Goal: Task Accomplishment & Management: Complete application form

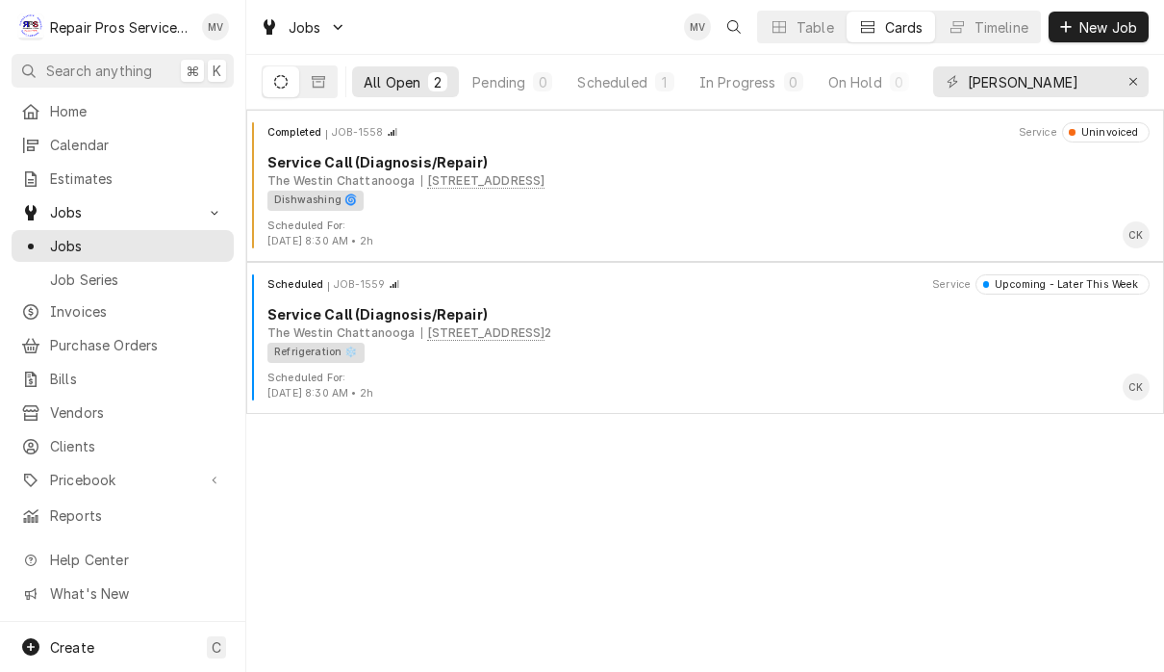
scroll to position [1, 0]
click at [1140, 87] on div "Erase input" at bounding box center [1133, 81] width 19 height 19
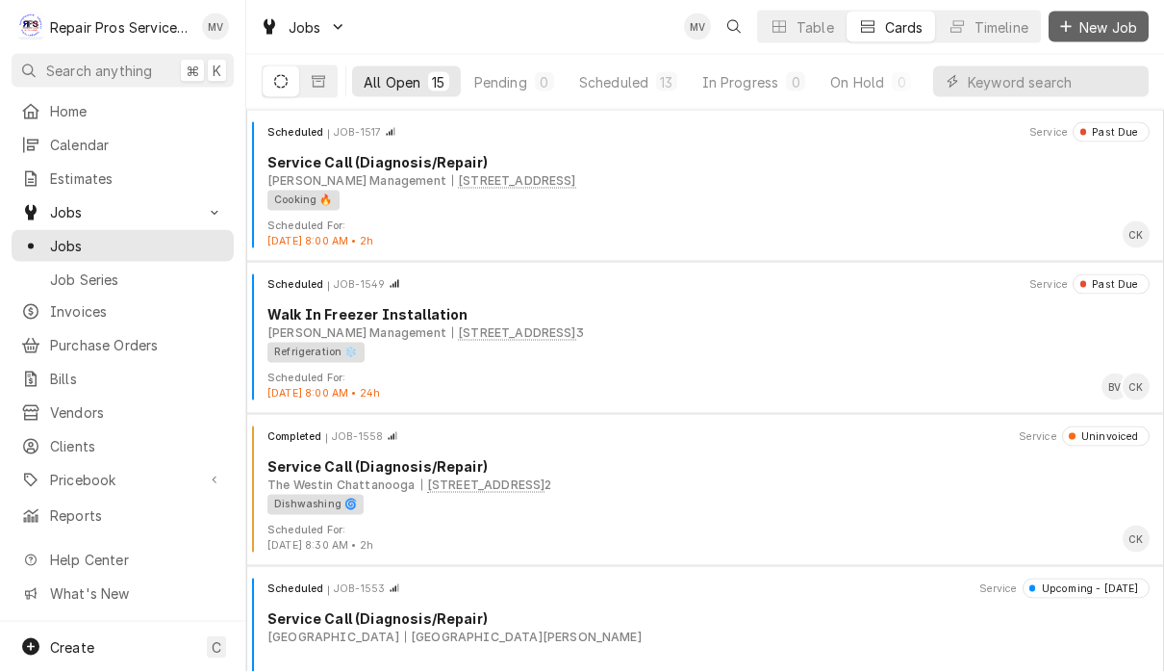
click at [1112, 27] on span "New Job" at bounding box center [1108, 27] width 65 height 20
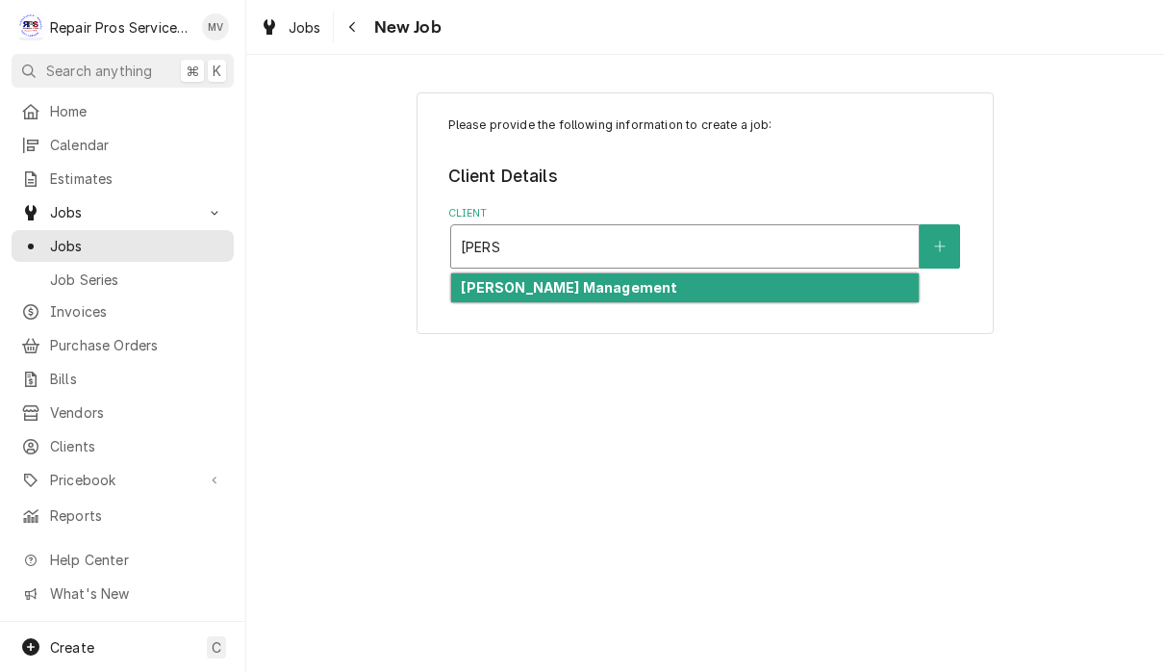
click at [648, 286] on div "[PERSON_NAME] Management" at bounding box center [685, 288] width 468 height 30
type input "[PERSON_NAME]"
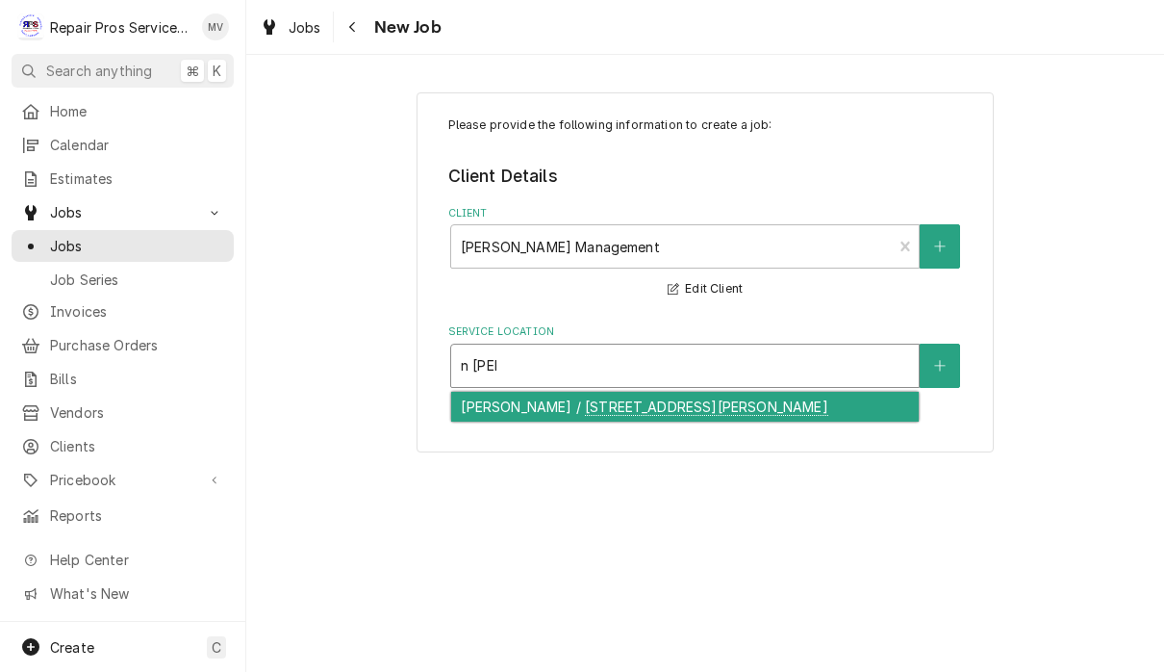
click at [725, 401] on div "N. Lee - McDonald's / 4500 N. Lee Hwy, Cleveland, TN 37312" at bounding box center [685, 407] width 468 height 30
type input "n lee"
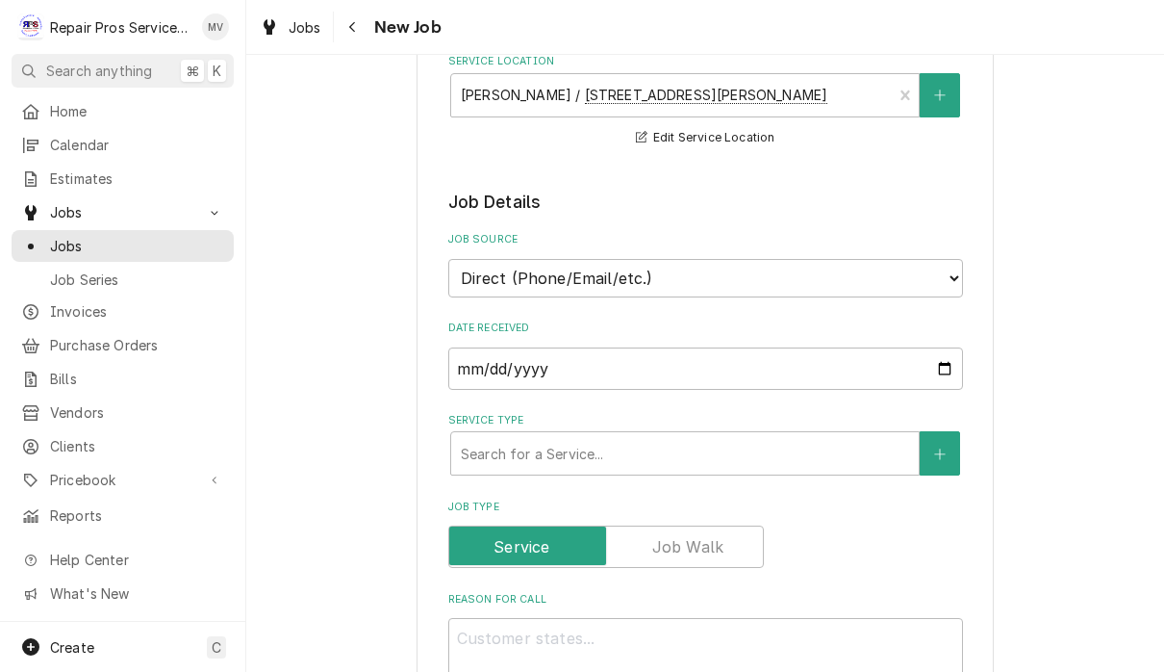
scroll to position [285, 0]
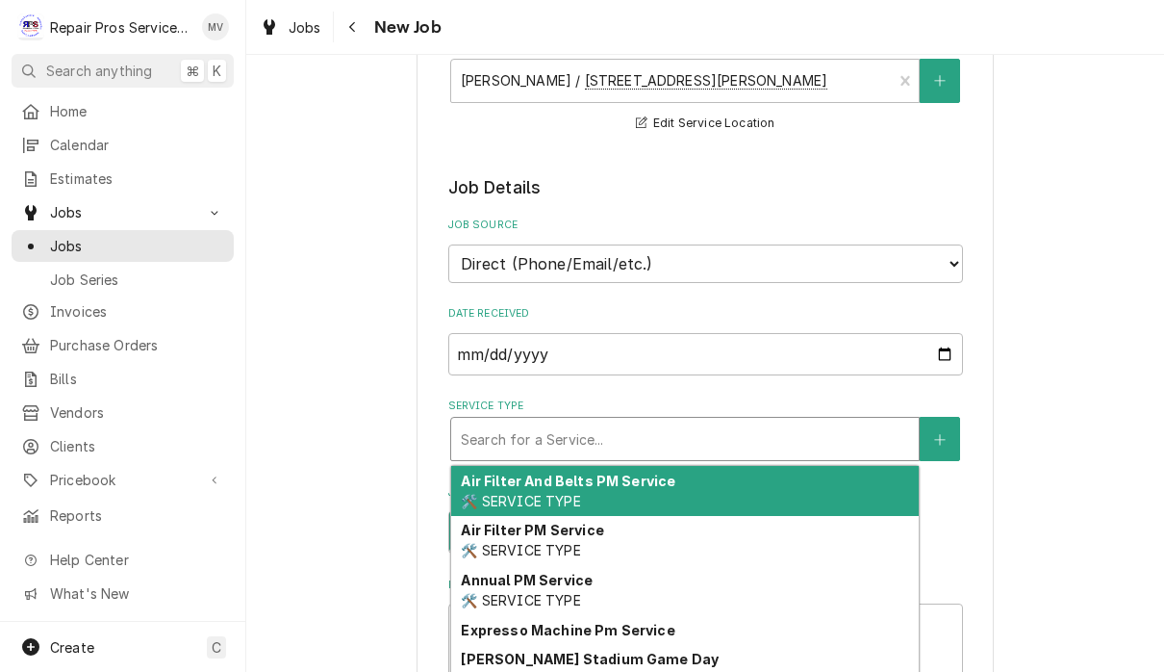
type textarea "x"
type input "d"
type textarea "x"
type input "di"
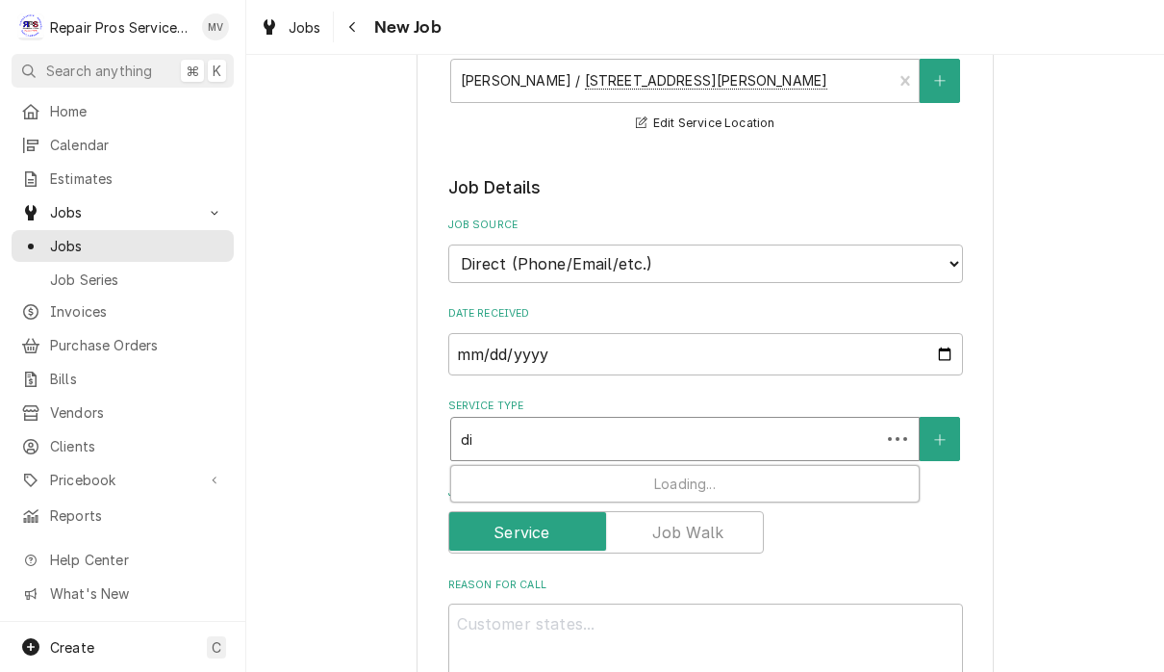
type textarea "x"
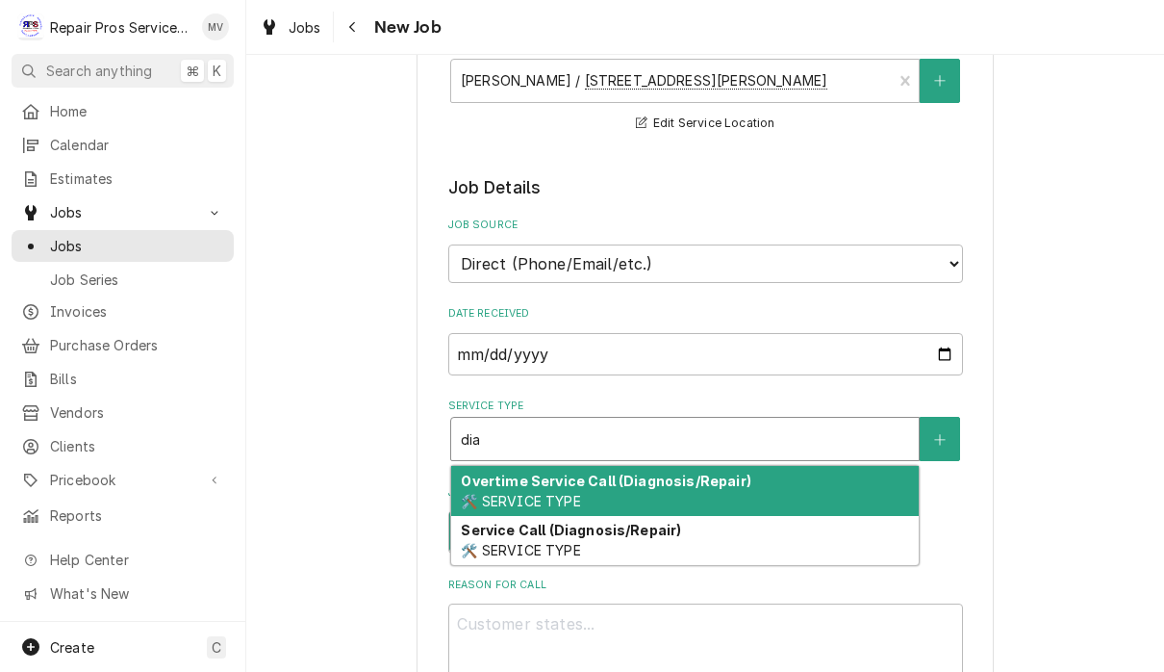
click at [775, 545] on div "Service Call (Diagnosis/Repair) 🛠️ SERVICE TYPE" at bounding box center [685, 541] width 468 height 50
type input "dia"
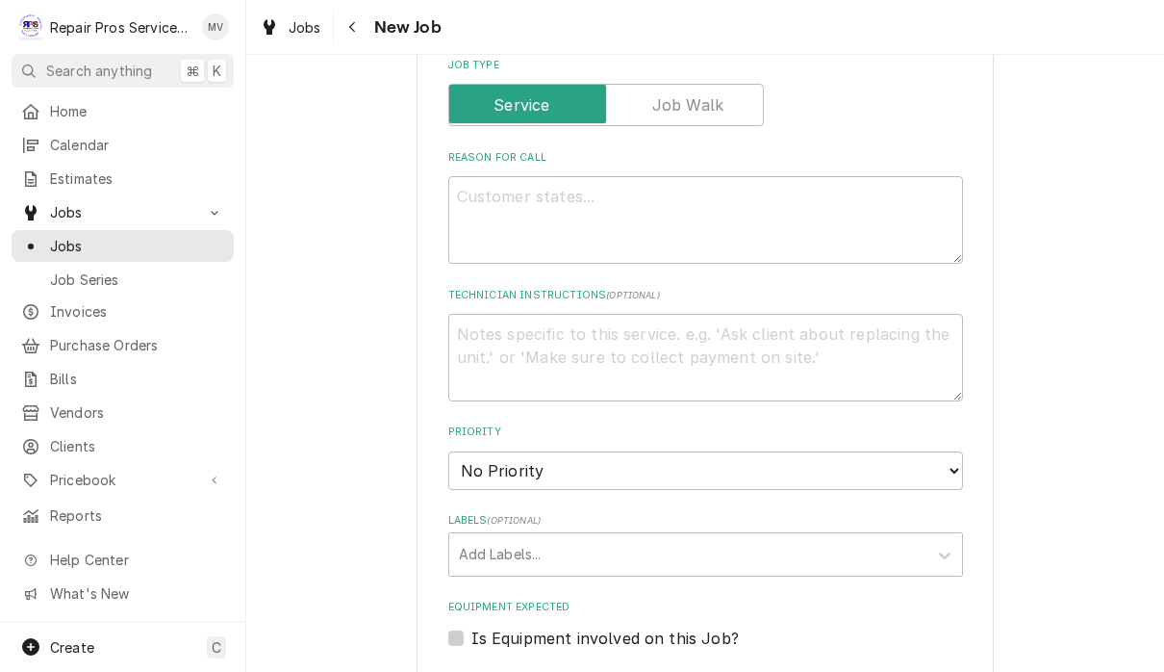
scroll to position [772, 0]
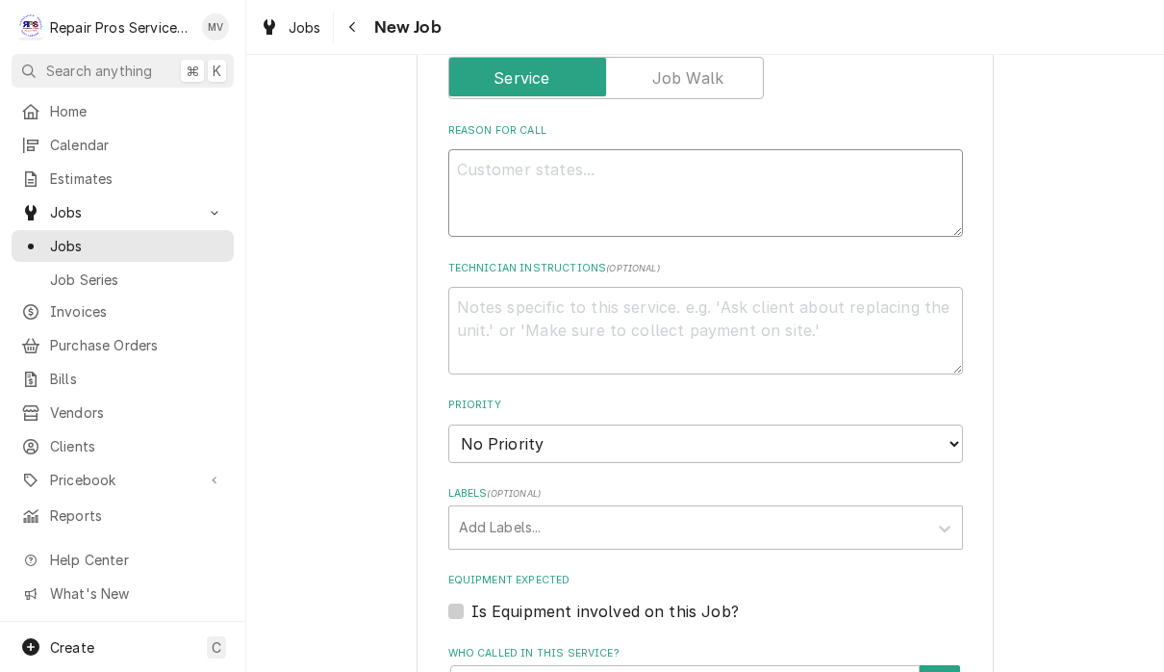
click at [523, 165] on textarea "Reason For Call" at bounding box center [705, 193] width 515 height 88
type textarea "x"
type textarea "Q"
type textarea "x"
type textarea "QW"
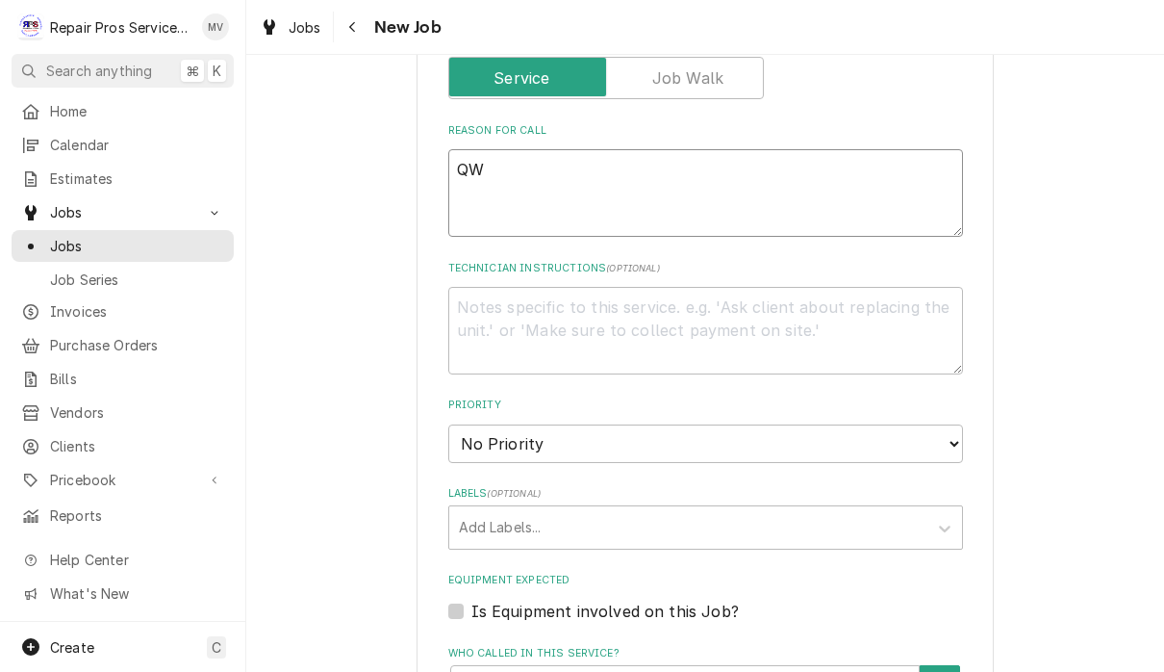
type textarea "x"
type textarea "QWa"
type textarea "x"
type textarea "QW"
type textarea "x"
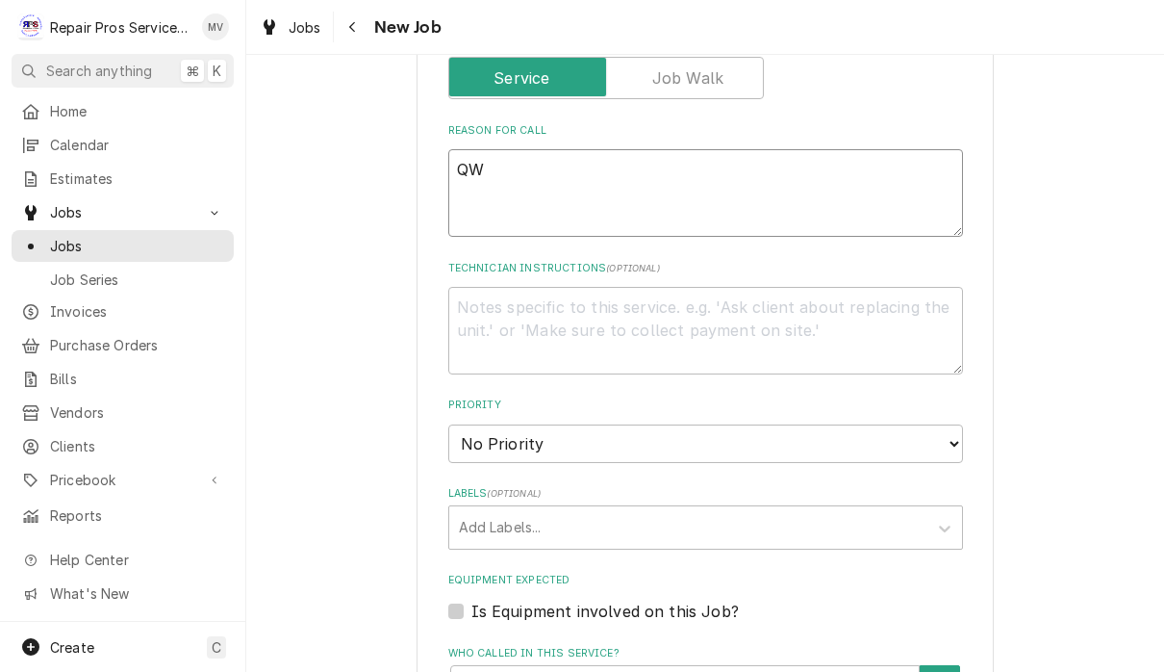
type textarea "Q"
type textarea "x"
type textarea "W"
type textarea "x"
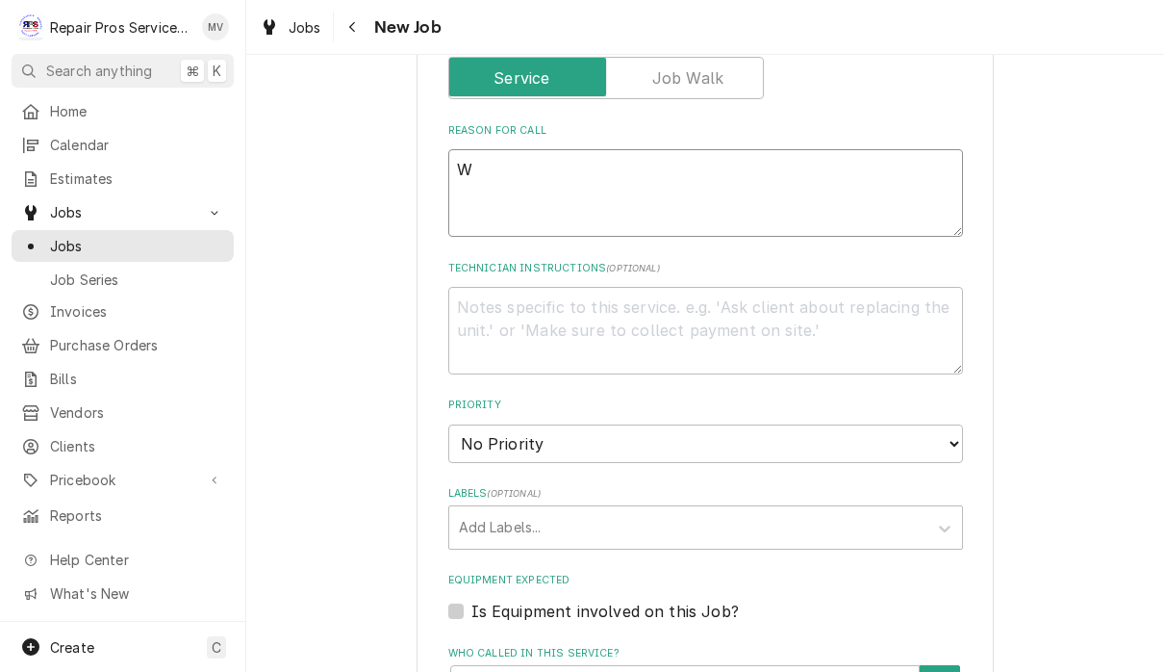
type textarea "Wa"
type textarea "x"
type textarea "Wal"
type textarea "x"
type textarea "Walk"
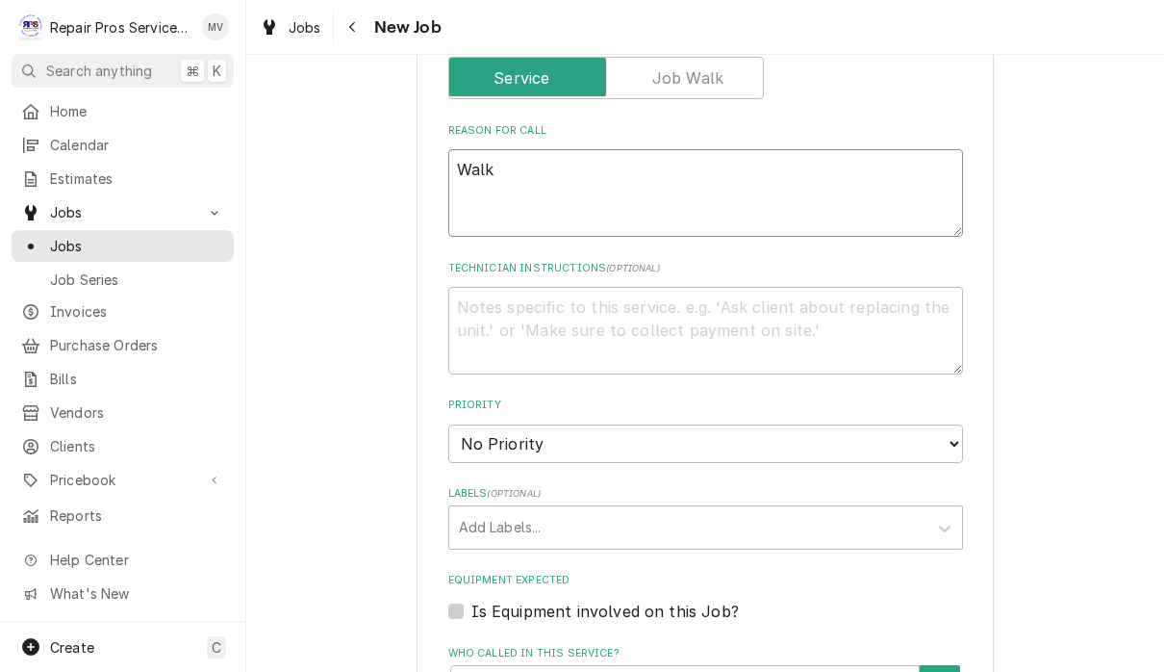
type textarea "x"
type textarea "Walk"
type textarea "x"
type textarea "Walk i"
type textarea "x"
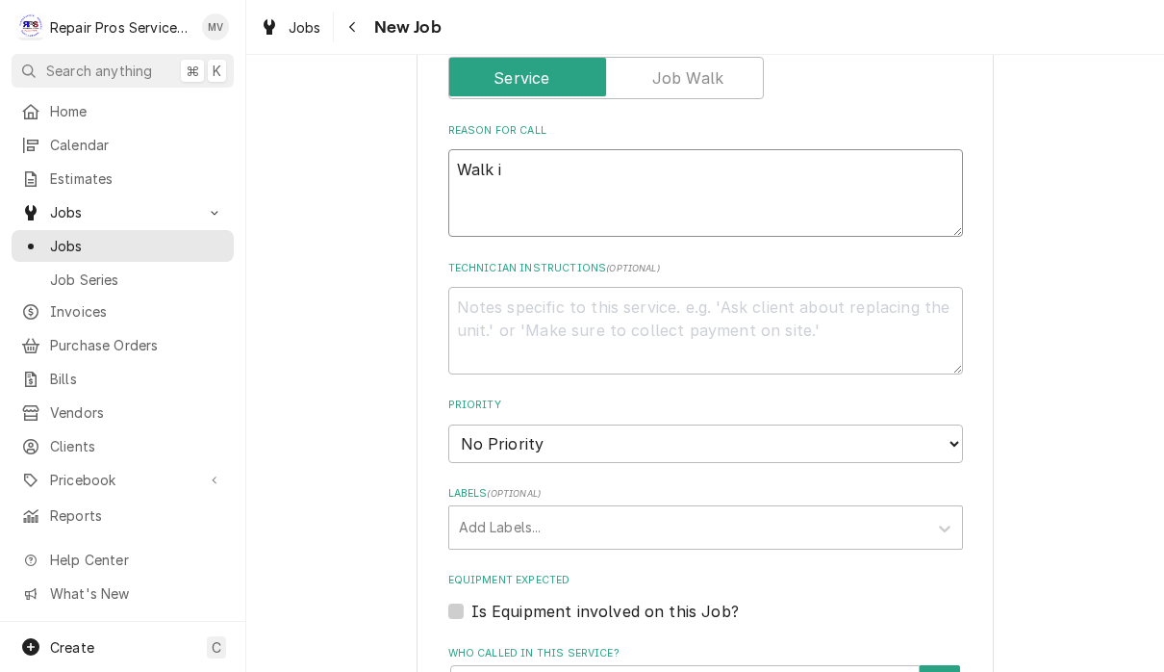
type textarea "Walk in"
type textarea "x"
type textarea "Walk in"
type textarea "x"
type textarea "Walk in F"
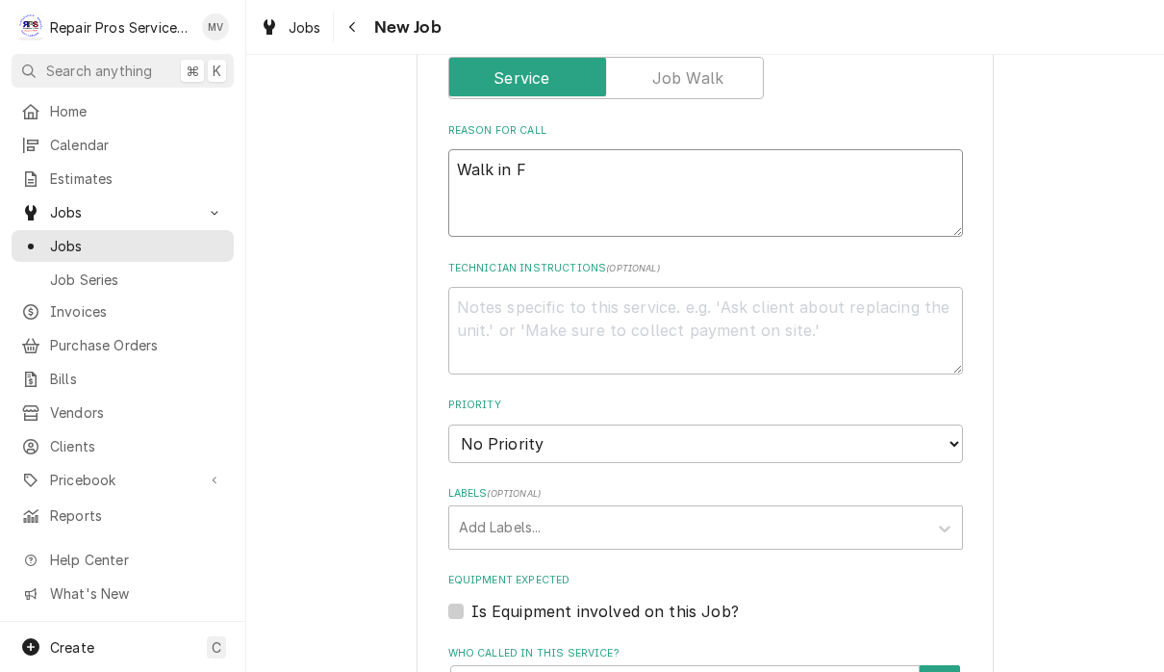
type textarea "x"
type textarea "Walk in Fr"
type textarea "x"
type textarea "Walk in Fre"
type textarea "x"
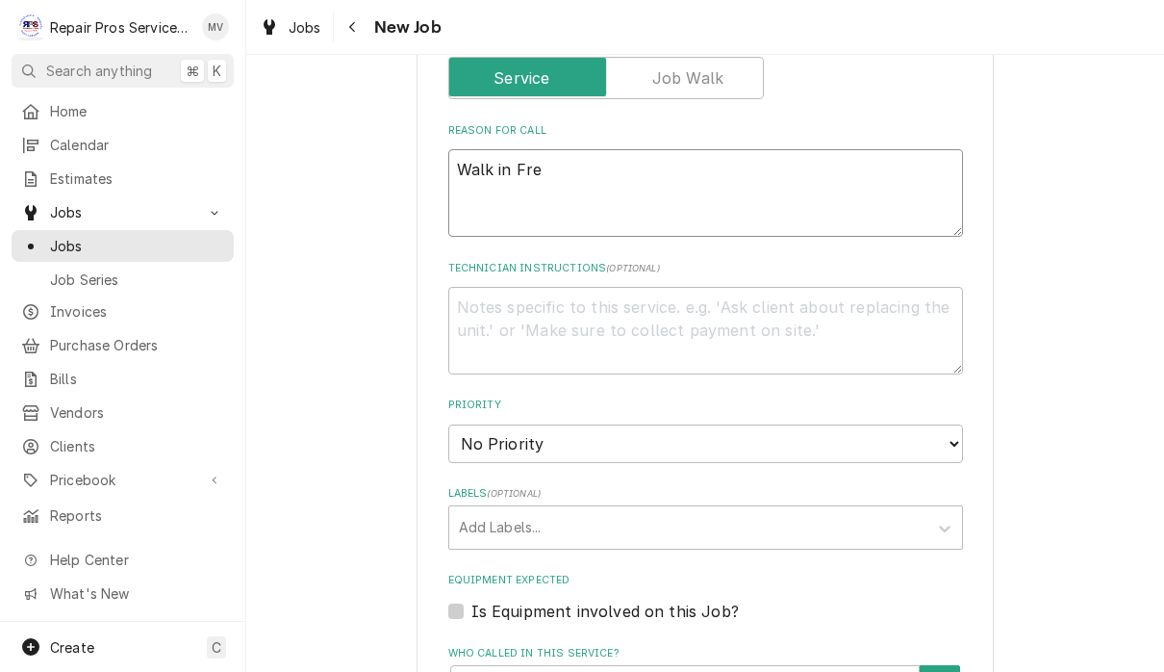
type textarea "Walk in Fr"
type textarea "x"
type textarea "Walk in F"
type textarea "x"
type textarea "Walk in"
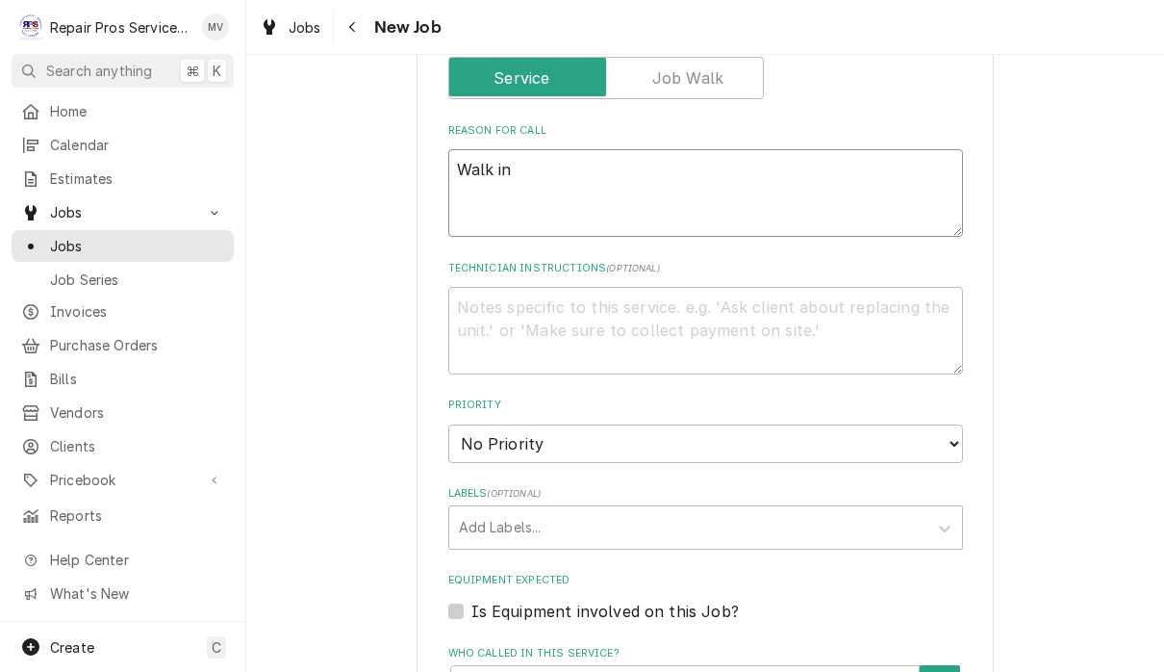
type textarea "x"
type textarea "Walk in f"
type textarea "x"
type textarea "Walk in fr"
type textarea "x"
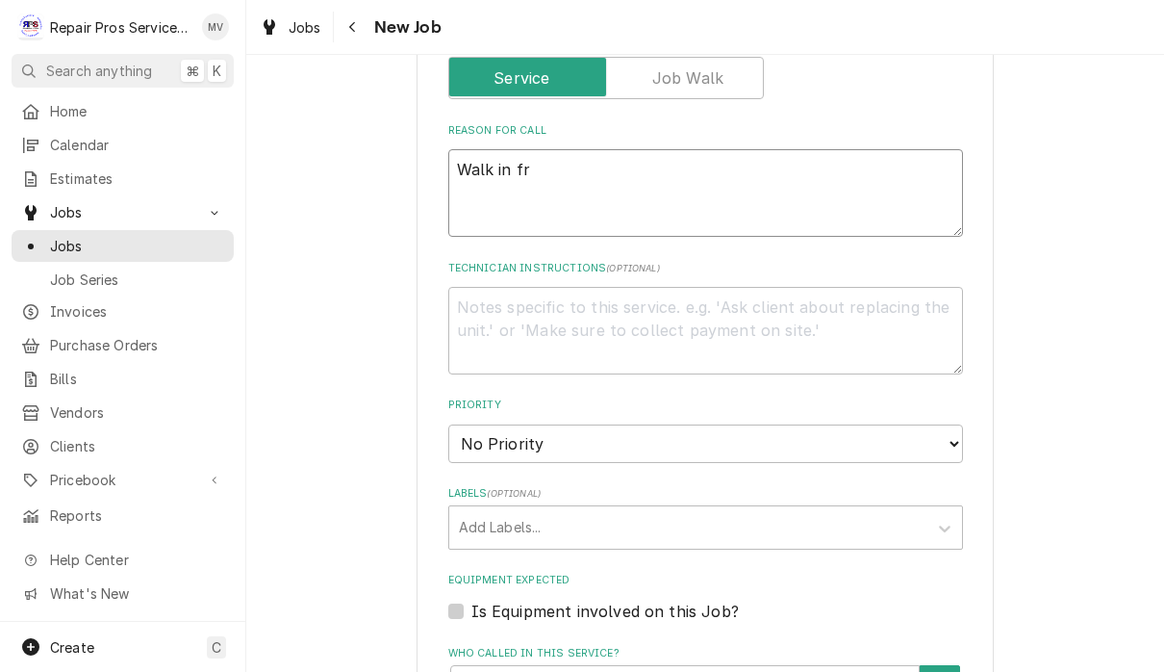
type textarea "Walk in fre"
type textarea "x"
type textarea "Walk in free"
type textarea "x"
type textarea "Walk in freez"
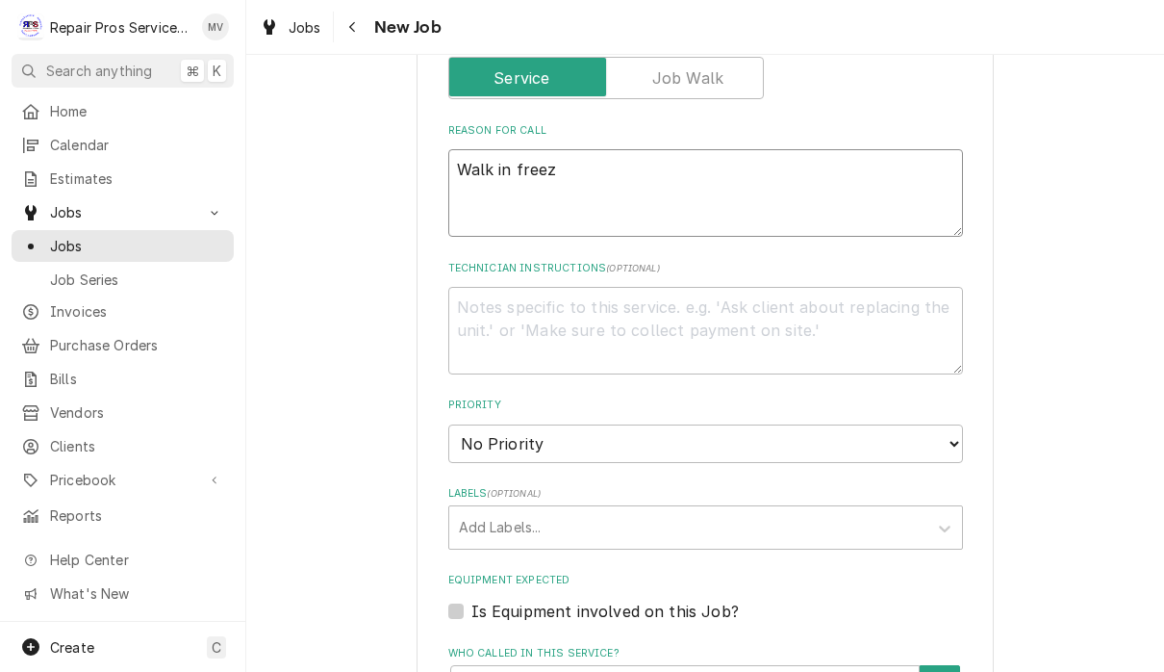
type textarea "x"
type textarea "Walk in freeze"
type textarea "x"
type textarea "Walk in freezer"
type textarea "x"
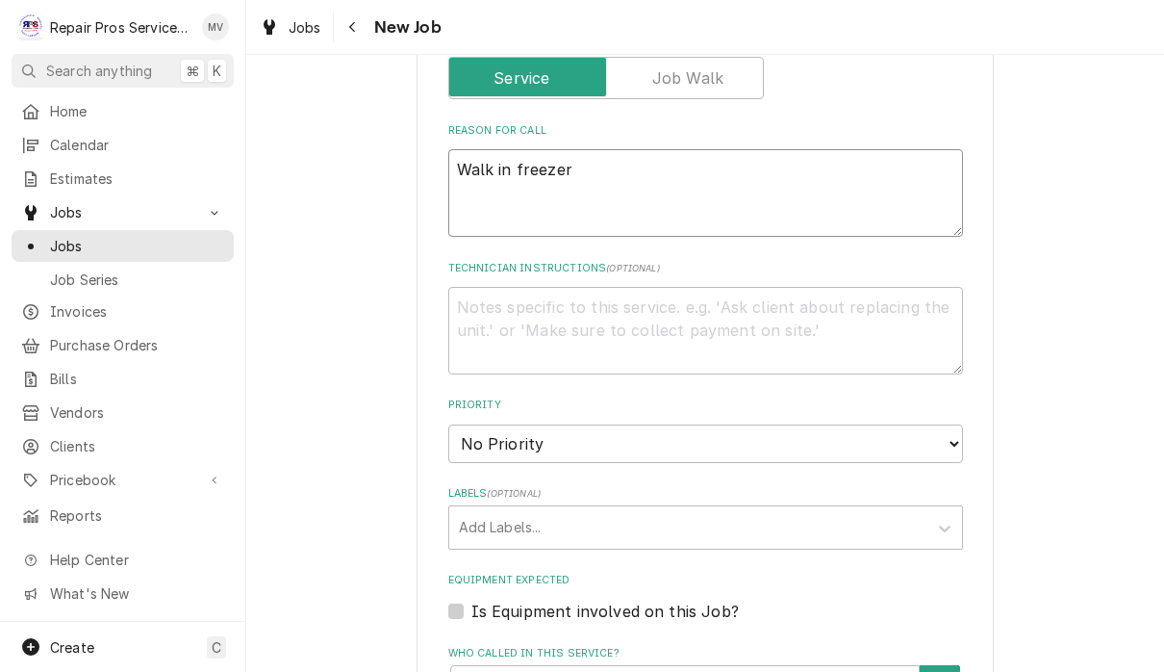
type textarea "Walk in freezer"
type textarea "x"
type textarea "Walk in freezer d"
type textarea "x"
type textarea "Walk in freezer do"
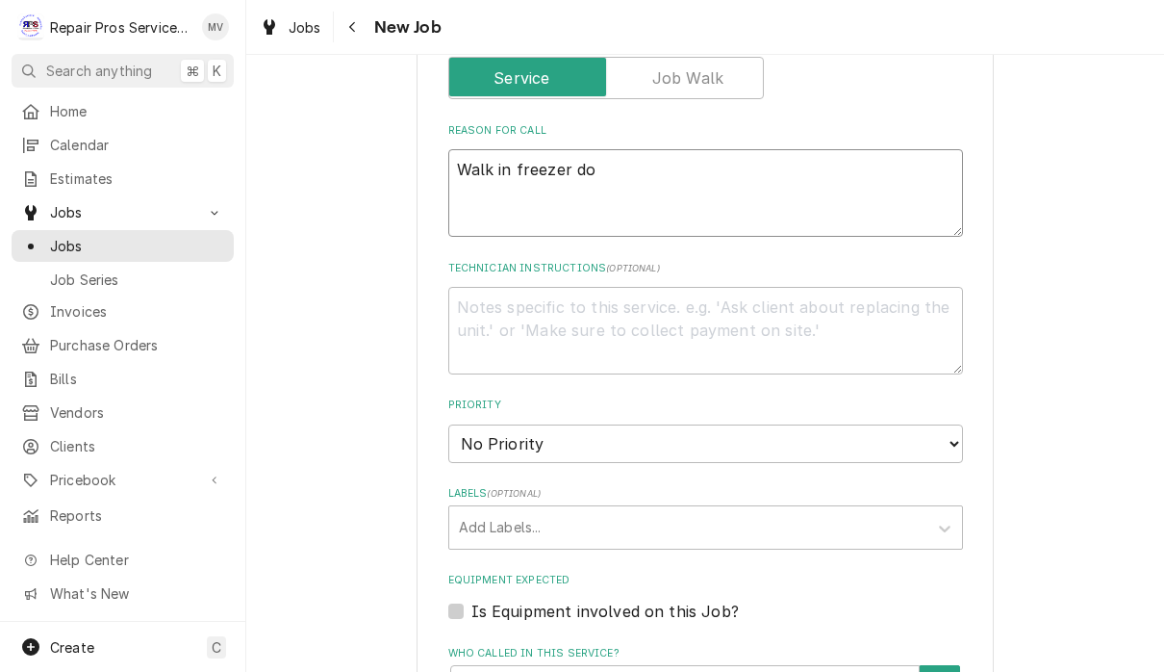
type textarea "x"
type textarea "Walk in freezer doo"
type textarea "x"
type textarea "Walk in freezer door"
type textarea "x"
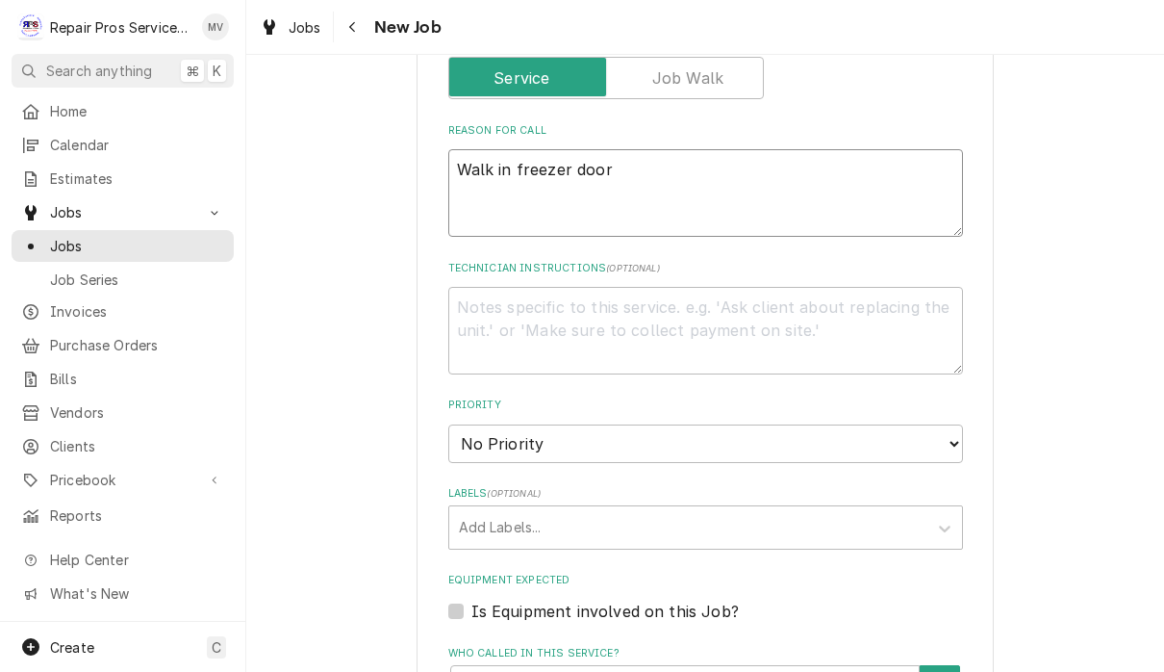
type textarea "Walk in freezer door j"
type textarea "x"
type textarea "Walk in freezer door ja"
type textarea "x"
type textarea "Walk in freezer door jam"
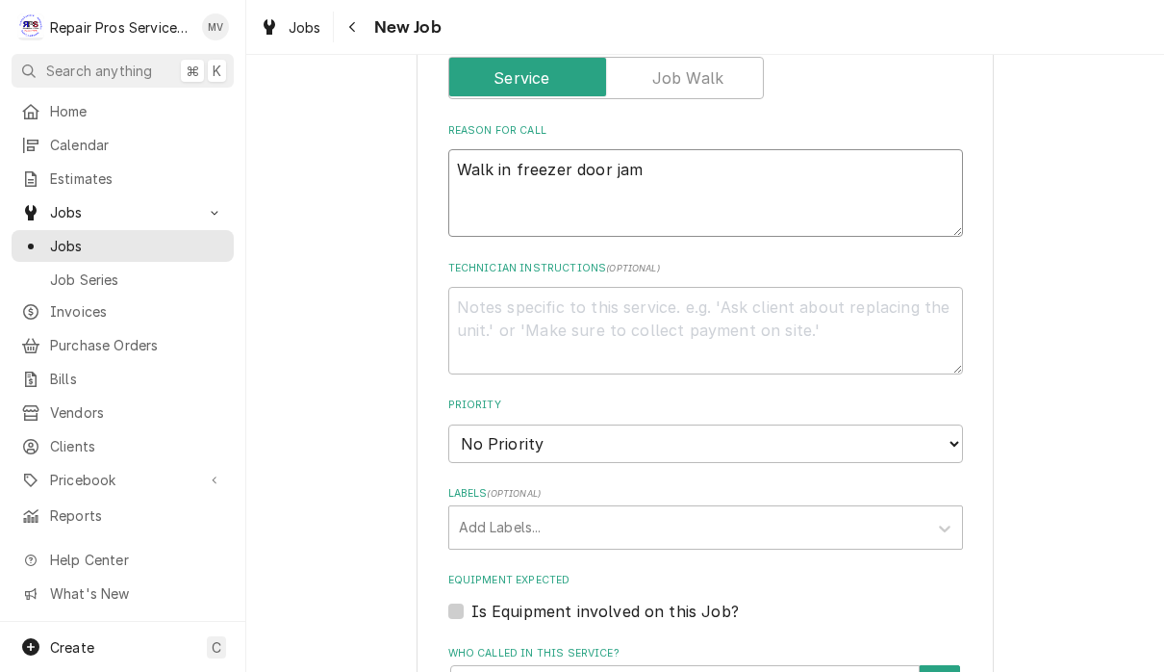
type textarea "x"
type textarea "Walk in freezer door jamb"
type textarea "x"
type textarea "Walk in freezer door jamb"
type textarea "x"
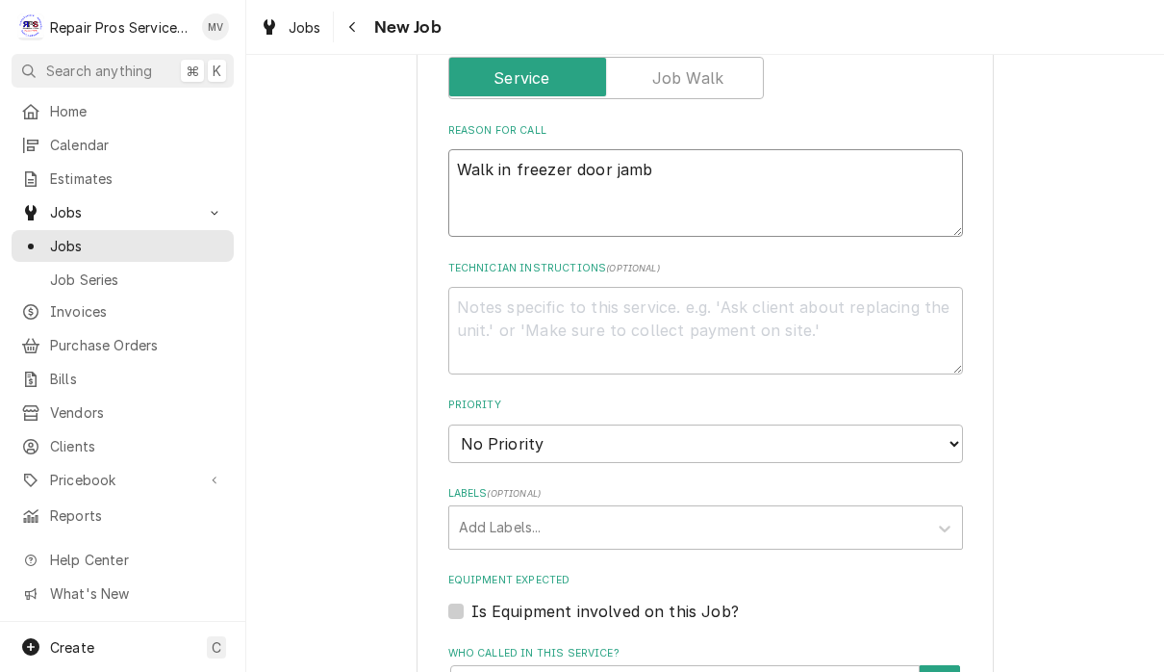
type textarea "Walk in freezer door jamb f"
type textarea "x"
type textarea "Walk in freezer door jamb fr"
type textarea "x"
type textarea "Walk in freezer door jamb f"
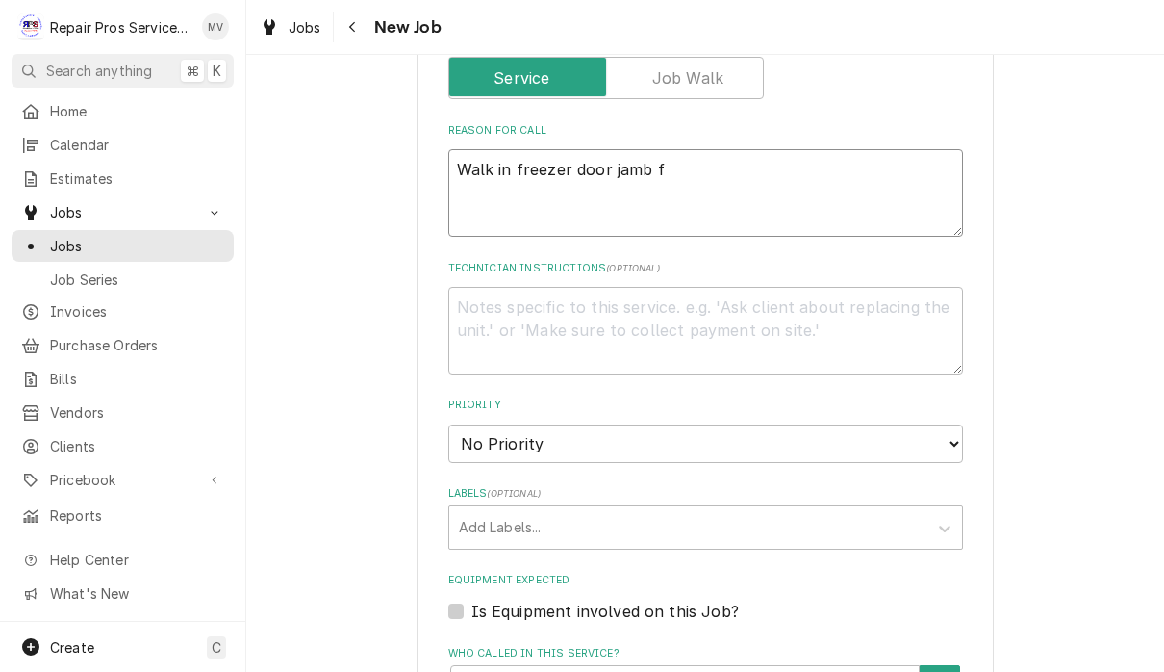
type textarea "x"
type textarea "Walk in freezer door jamb"
type textarea "x"
type textarea "Walk in freezer door jamb h"
type textarea "x"
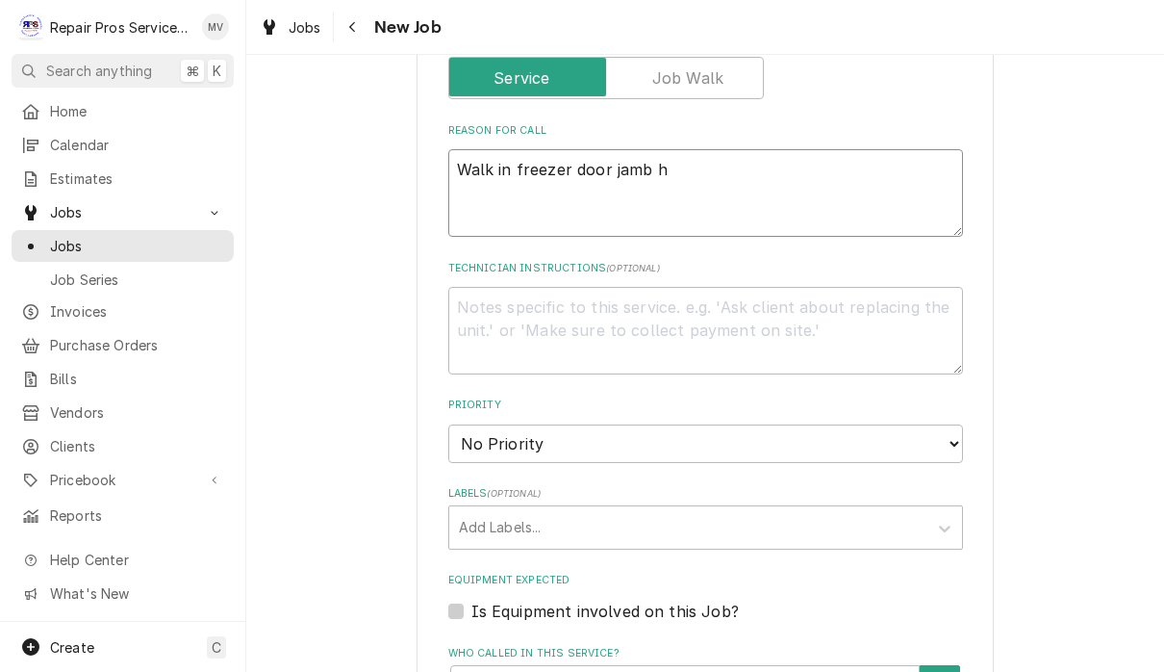
type textarea "Walk in freezer door jamb he"
type textarea "x"
type textarea "Walk in freezer door jamb hea"
type textarea "x"
type textarea "Walk in freezer door jamb heat"
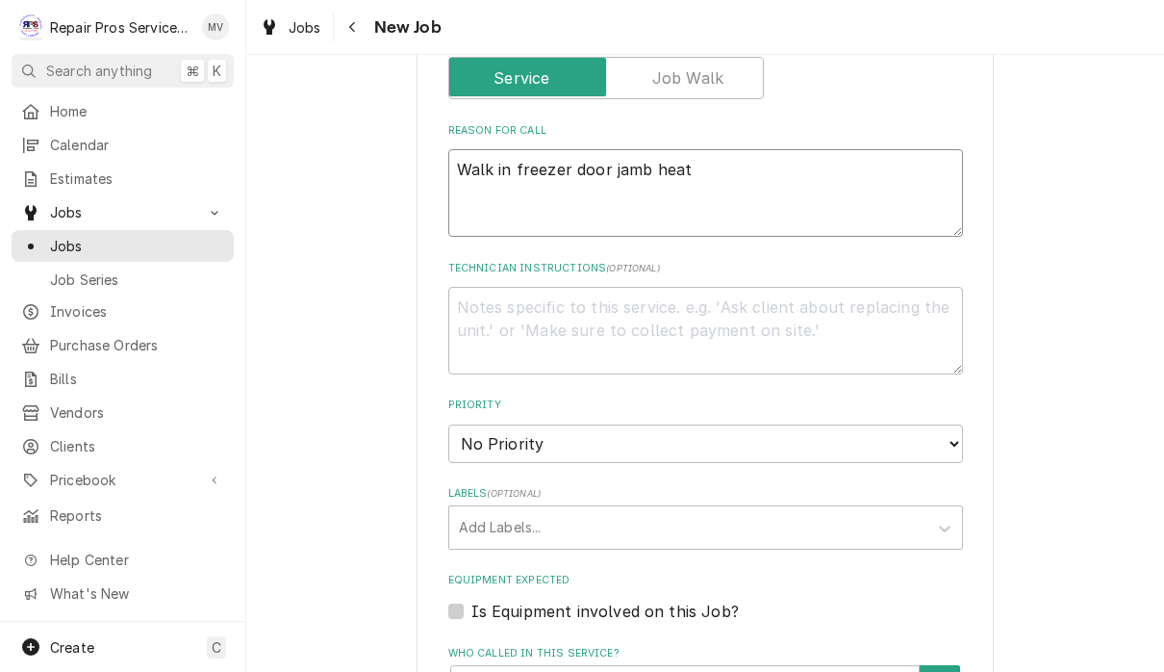
type textarea "x"
type textarea "Walk in freezer door jamb heate"
type textarea "x"
type textarea "Walk in freezer door jamb heater"
type textarea "x"
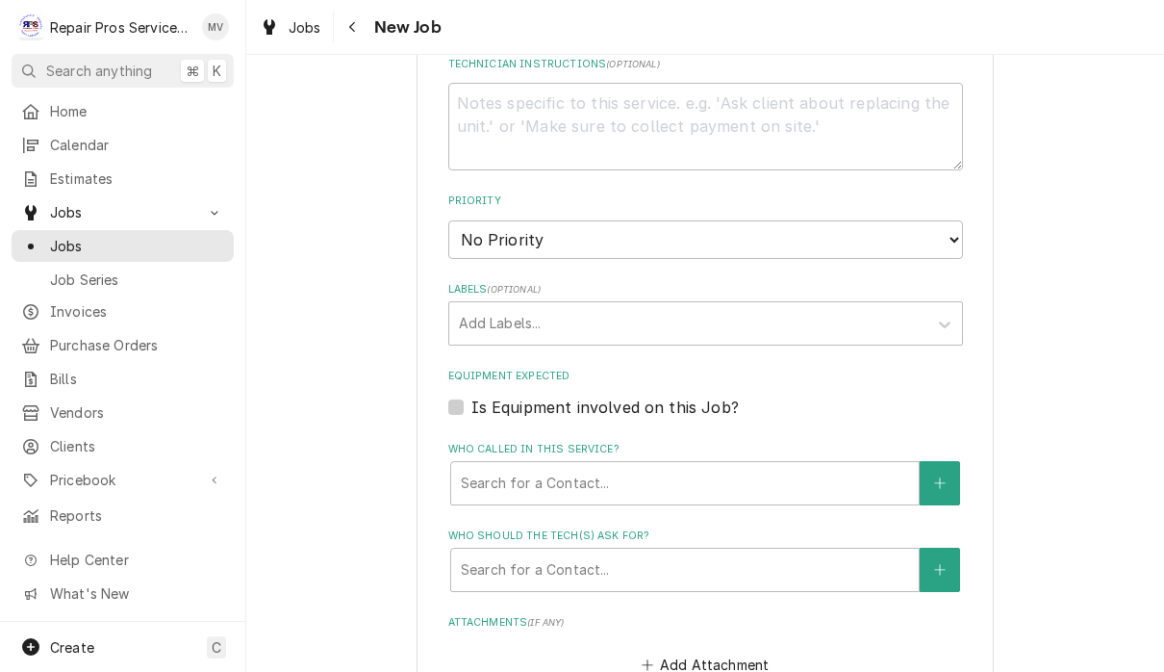
scroll to position [975, 0]
type textarea "Walk in freezer door jamb heater"
click at [661, 221] on select "No Priority Urgent High Medium Low" at bounding box center [705, 240] width 515 height 38
select select "3"
type textarea "x"
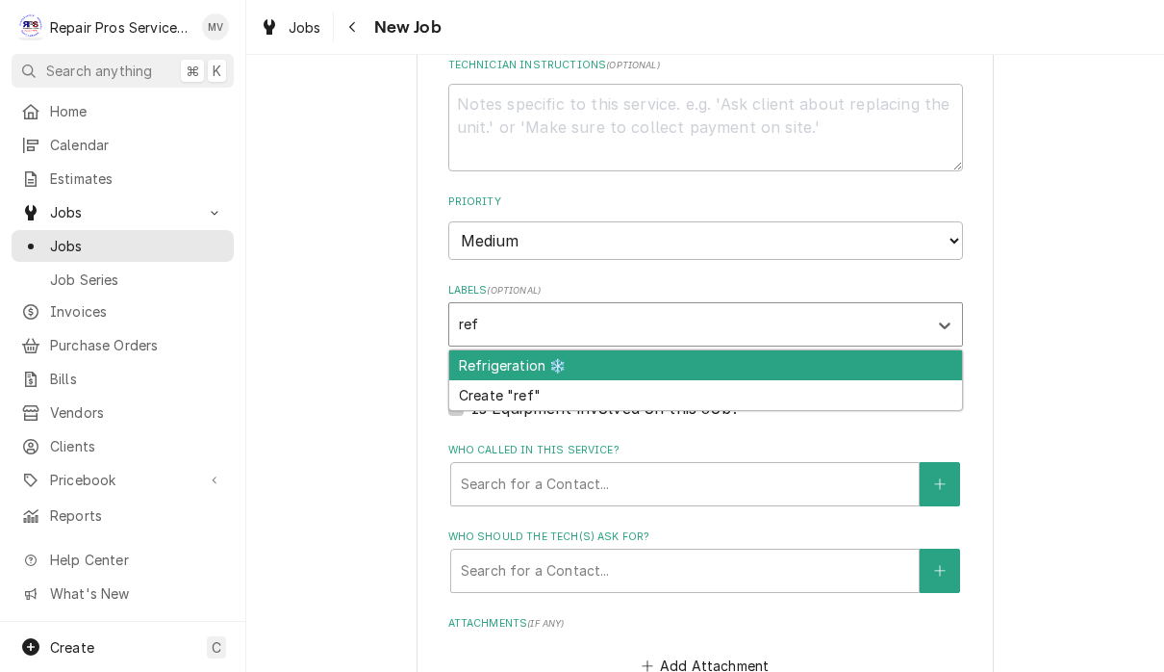
click at [596, 350] on div "Refrigeration ❄️" at bounding box center [705, 365] width 513 height 30
type input "ref"
type textarea "x"
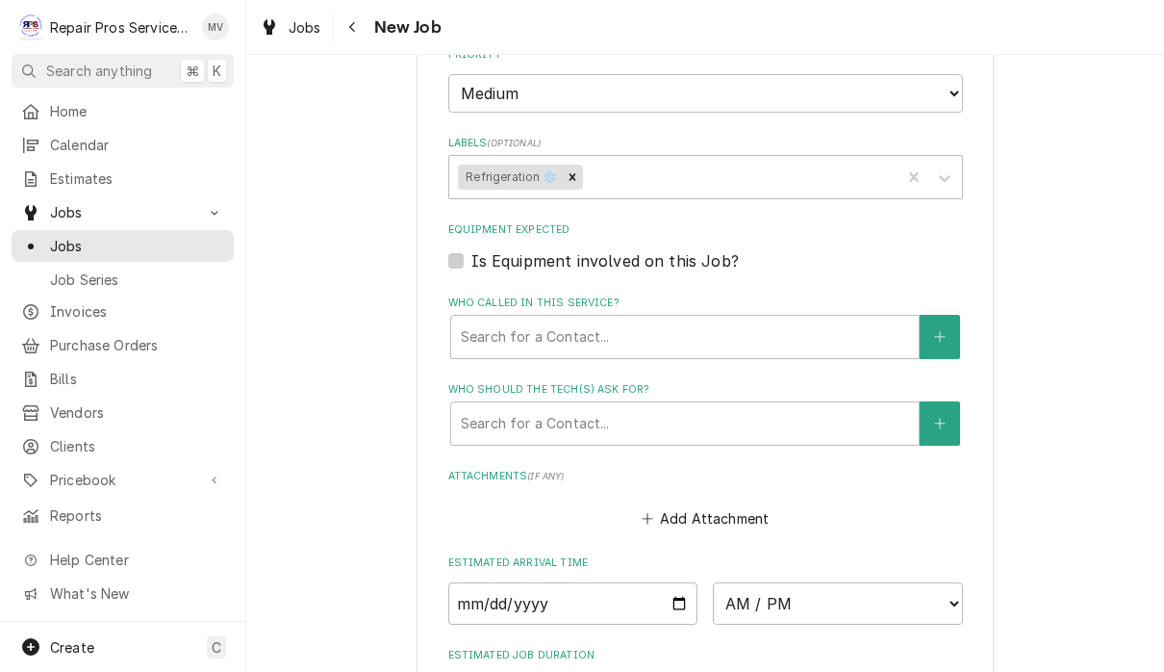
type textarea "x"
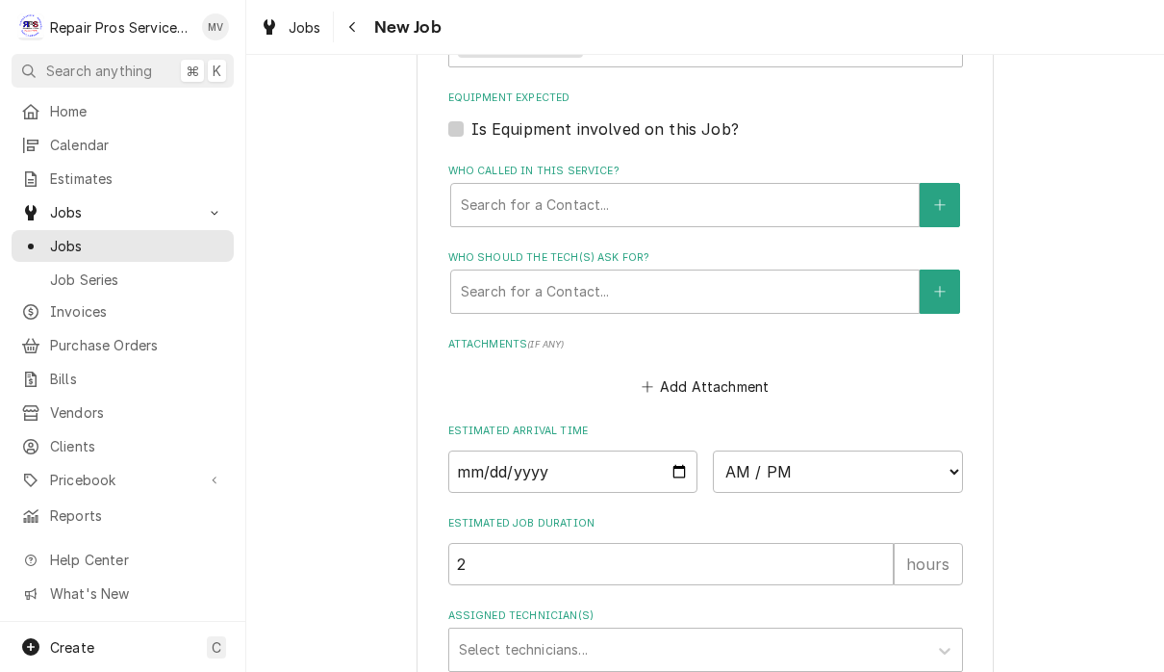
scroll to position [1261, 0]
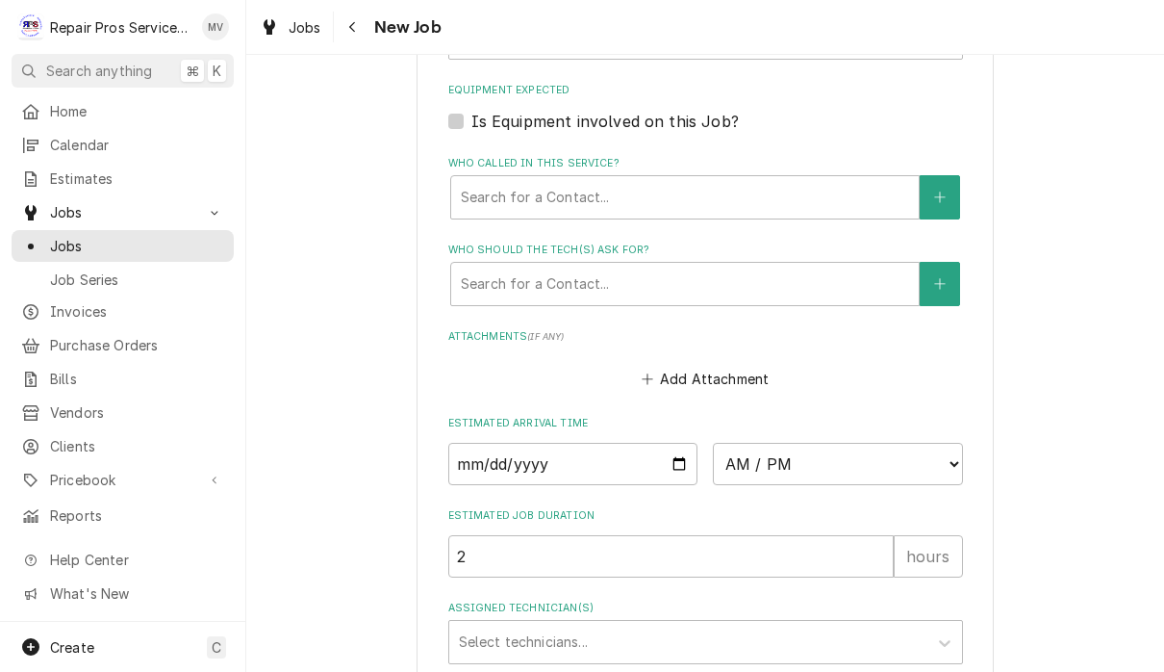
click at [499, 454] on input "Date" at bounding box center [573, 464] width 250 height 42
type input "2025-09-16"
type textarea "x"
type input "2025-09-18"
type textarea "x"
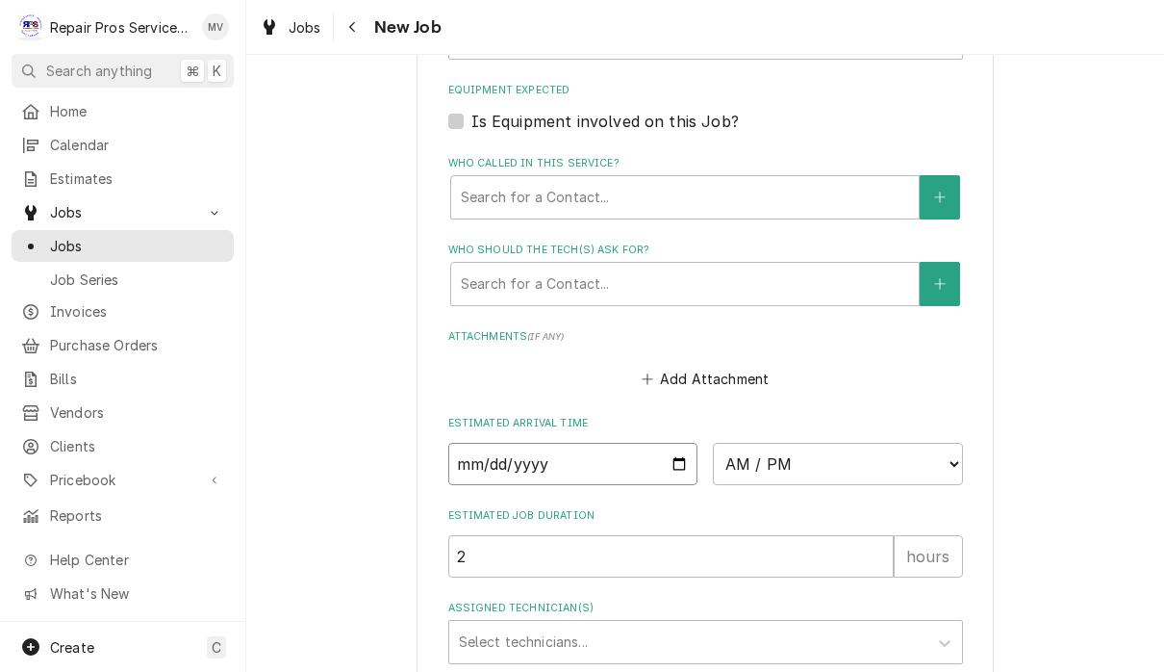
click at [567, 443] on input "2025-09-18" at bounding box center [573, 464] width 250 height 42
type input "2025-09-19"
type textarea "x"
click at [739, 446] on select "AM / PM 6:00 AM 6:15 AM 6:30 AM 6:45 AM 7:00 AM 7:15 AM 7:30 AM 7:45 AM 8:00 AM…" at bounding box center [838, 464] width 250 height 42
select select "11:00:00"
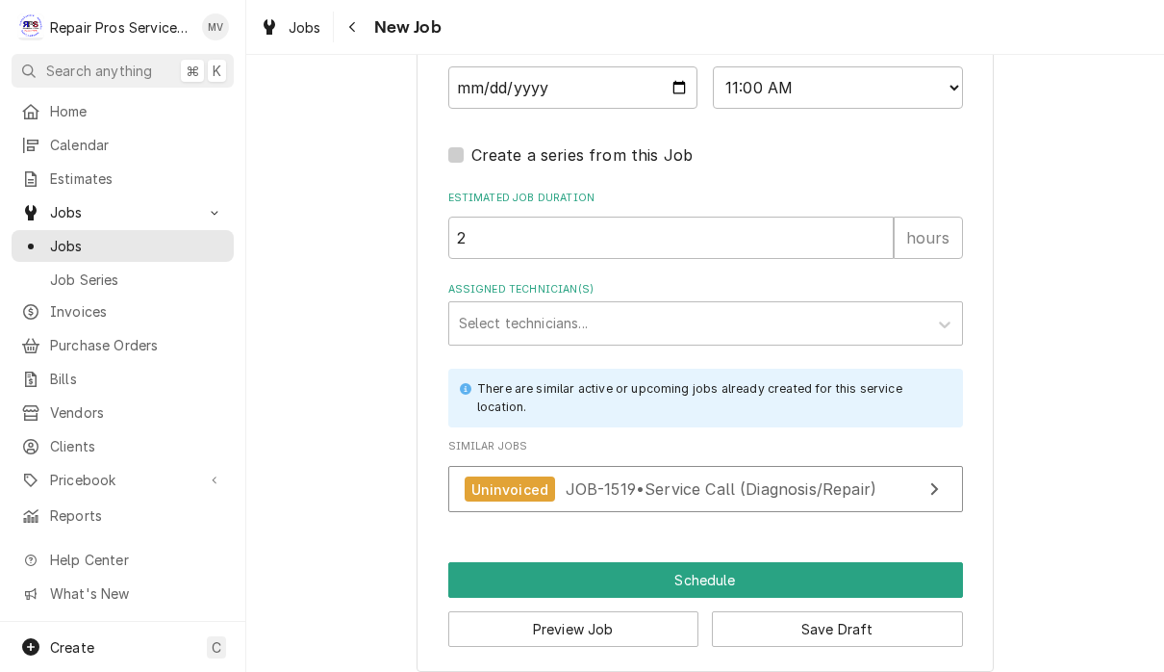
scroll to position [1634, 0]
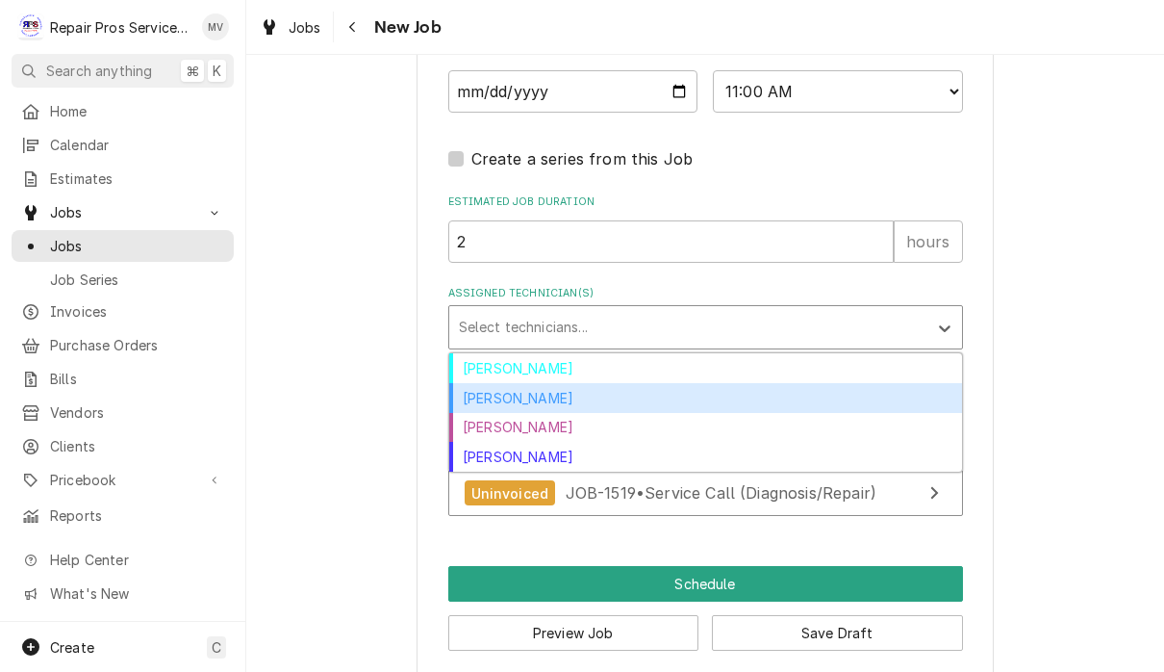
click at [542, 383] on div "[PERSON_NAME]" at bounding box center [705, 398] width 513 height 30
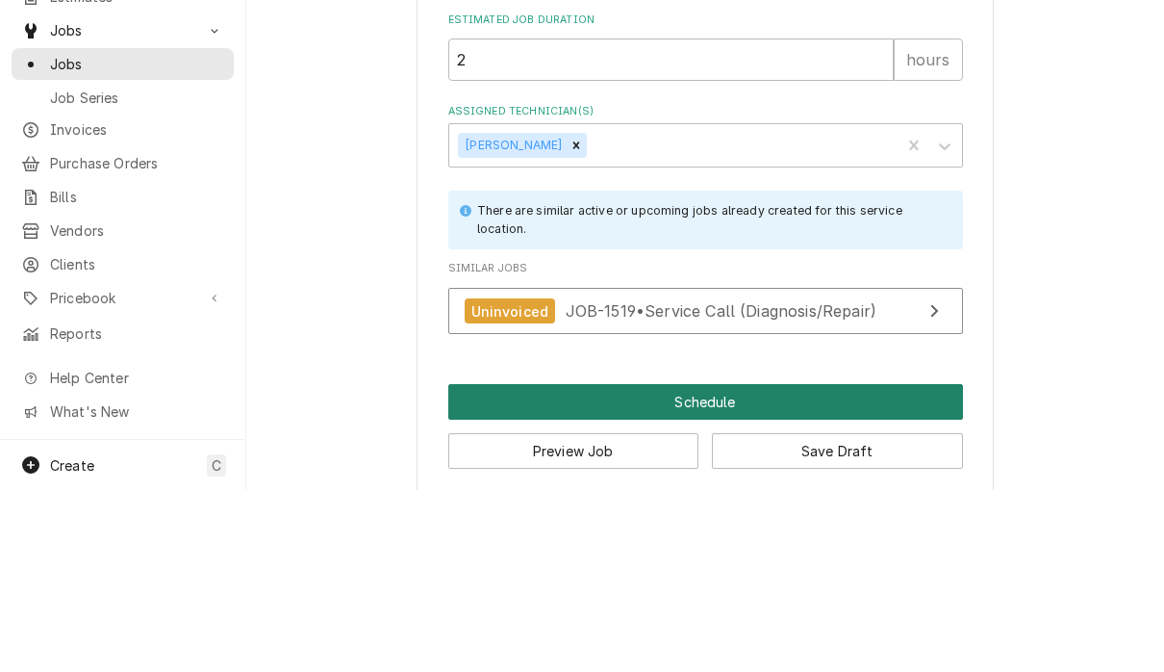
click at [715, 566] on button "Schedule" at bounding box center [705, 584] width 515 height 36
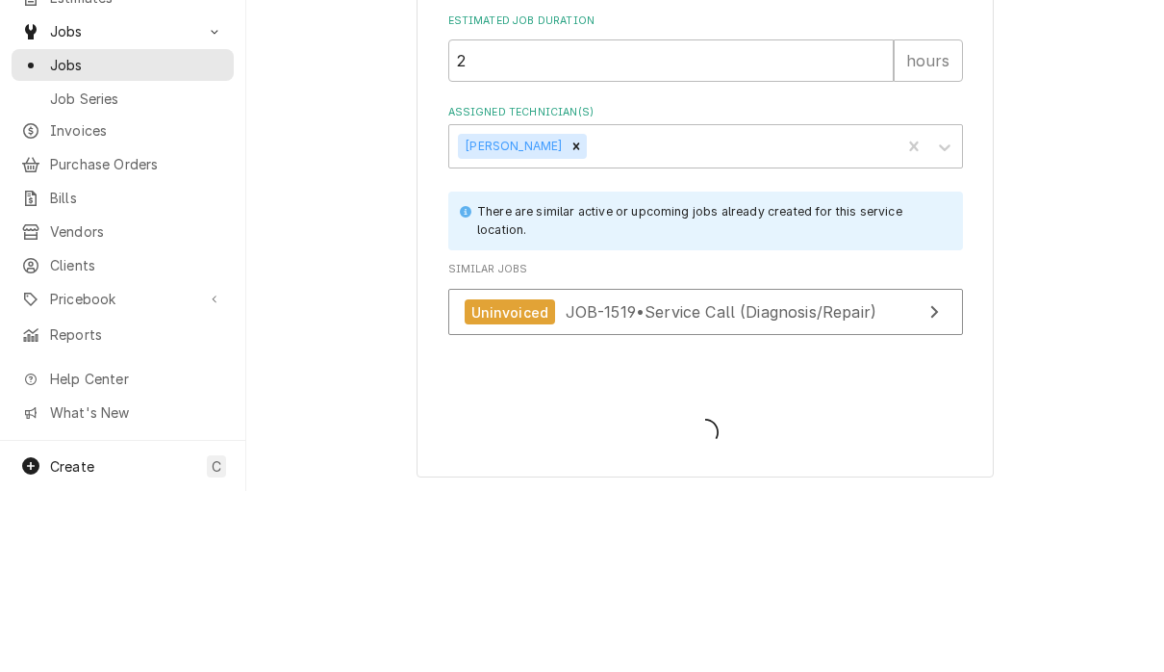
type textarea "x"
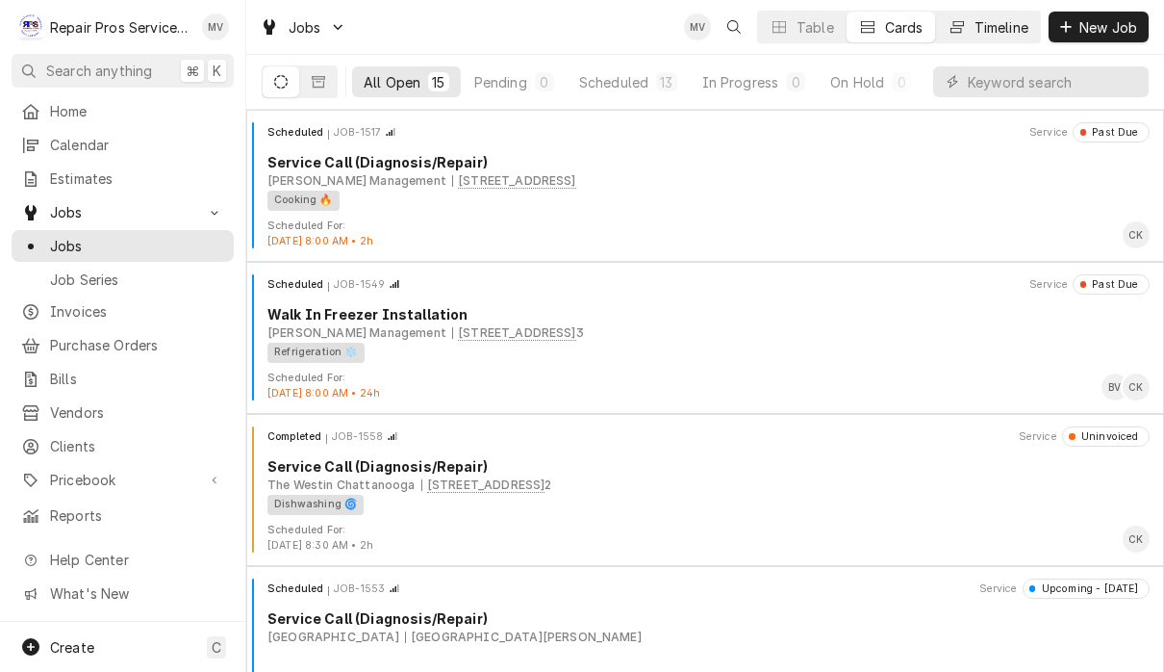
click at [982, 27] on div "Timeline" at bounding box center [1002, 27] width 54 height 20
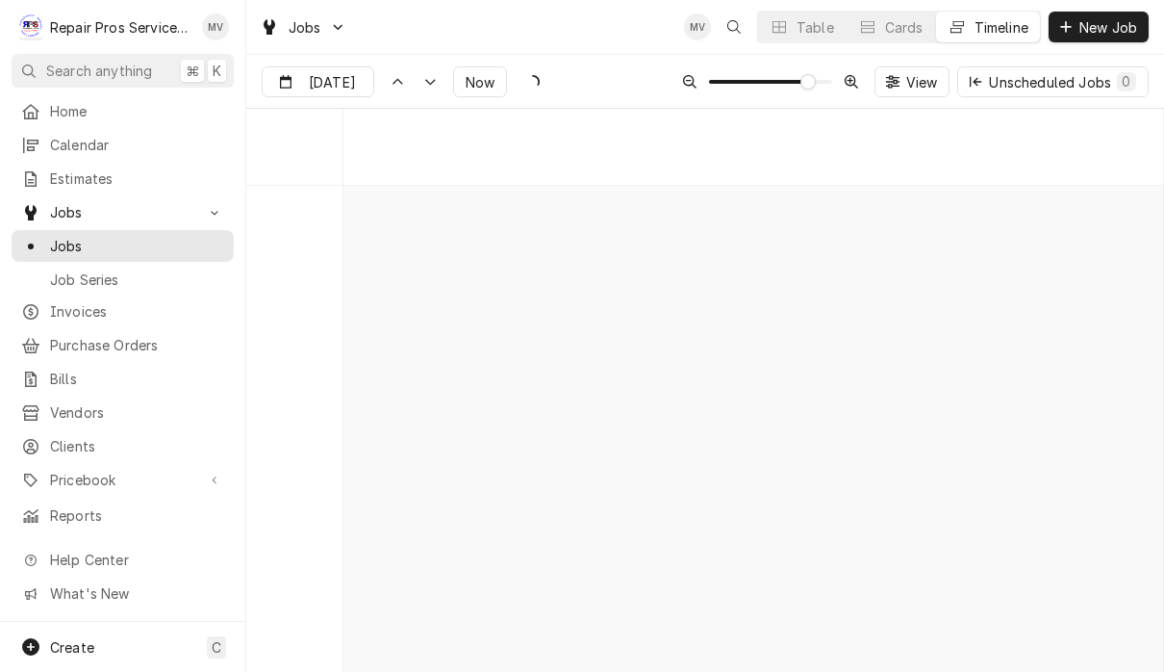
scroll to position [10398, 0]
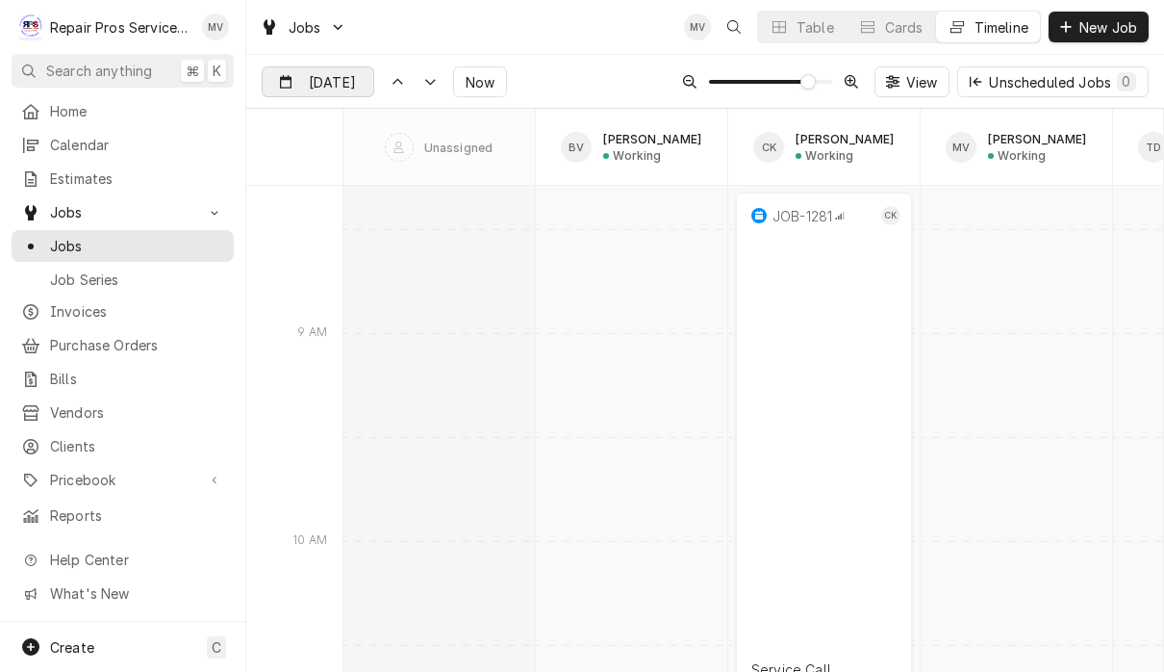
click at [325, 90] on input "Sep 19" at bounding box center [305, 86] width 84 height 38
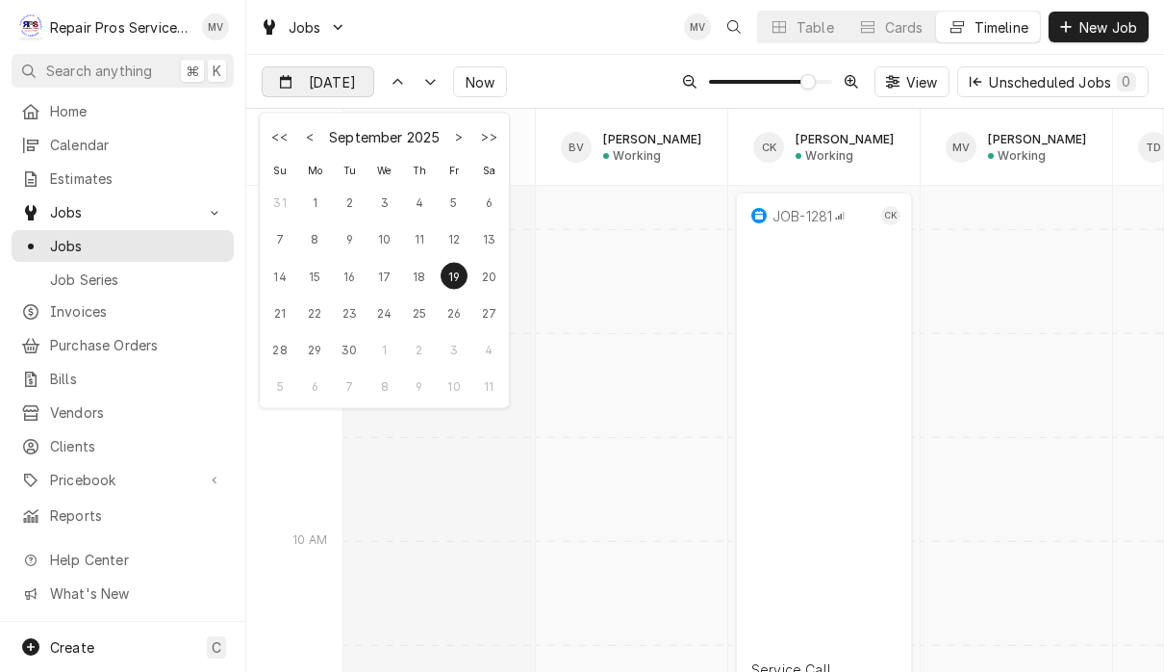
click at [324, 89] on input "Sep 19" at bounding box center [305, 86] width 84 height 38
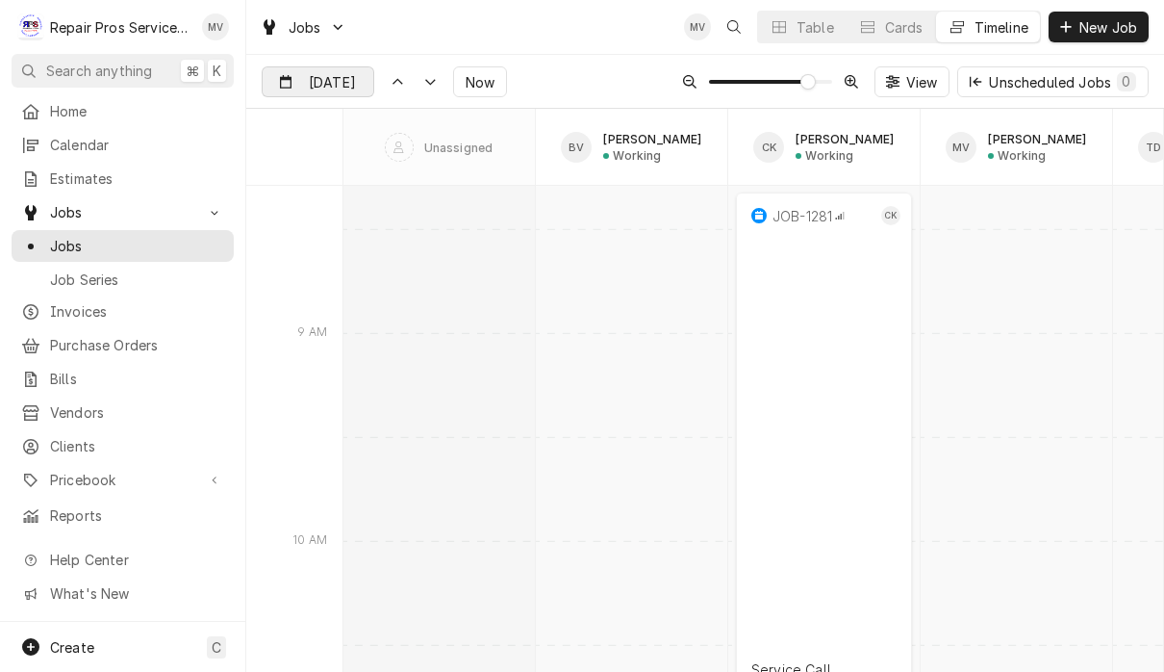
click at [331, 82] on input "Sep 19" at bounding box center [305, 86] width 84 height 38
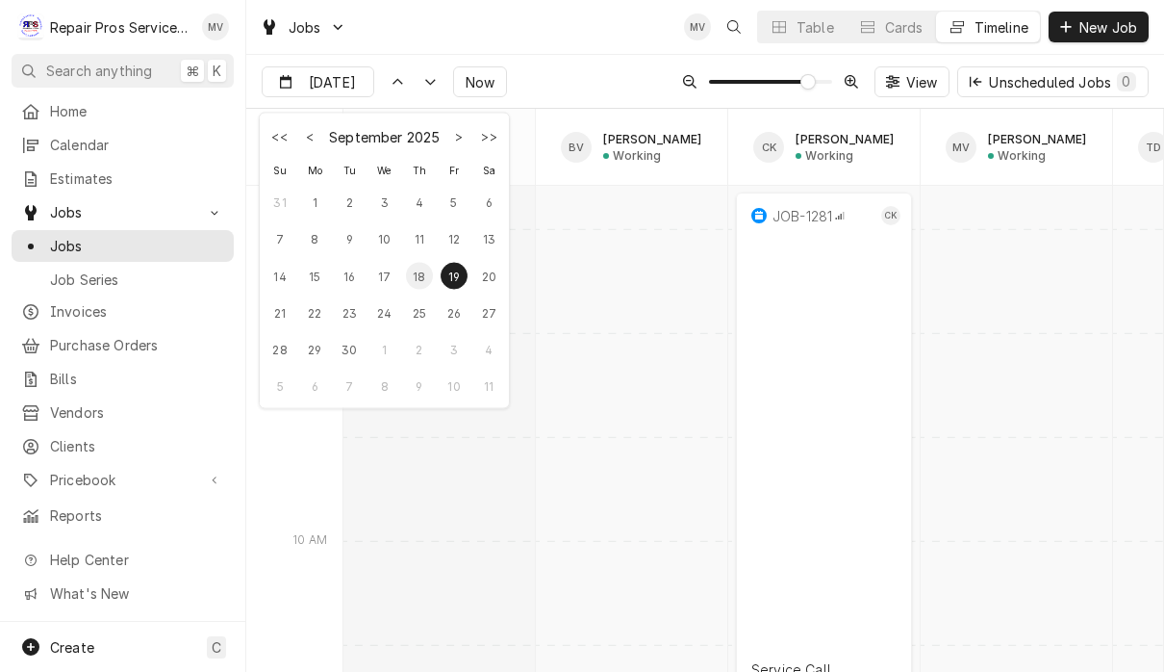
click at [413, 272] on div "18" at bounding box center [419, 275] width 27 height 27
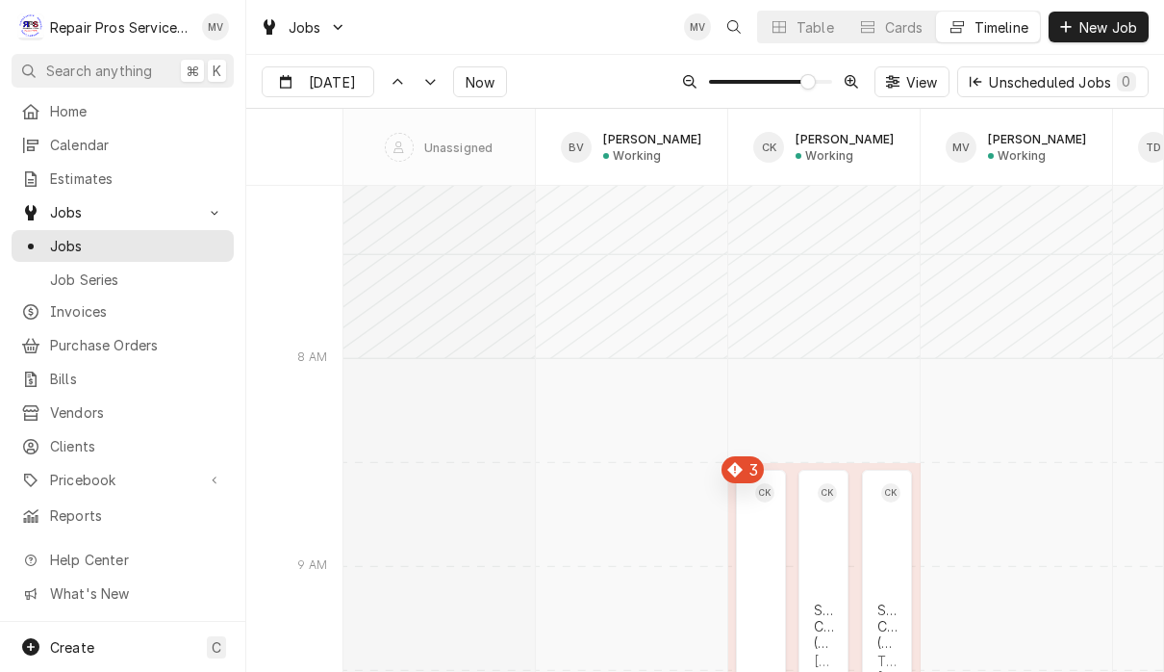
scroll to position [5285, 0]
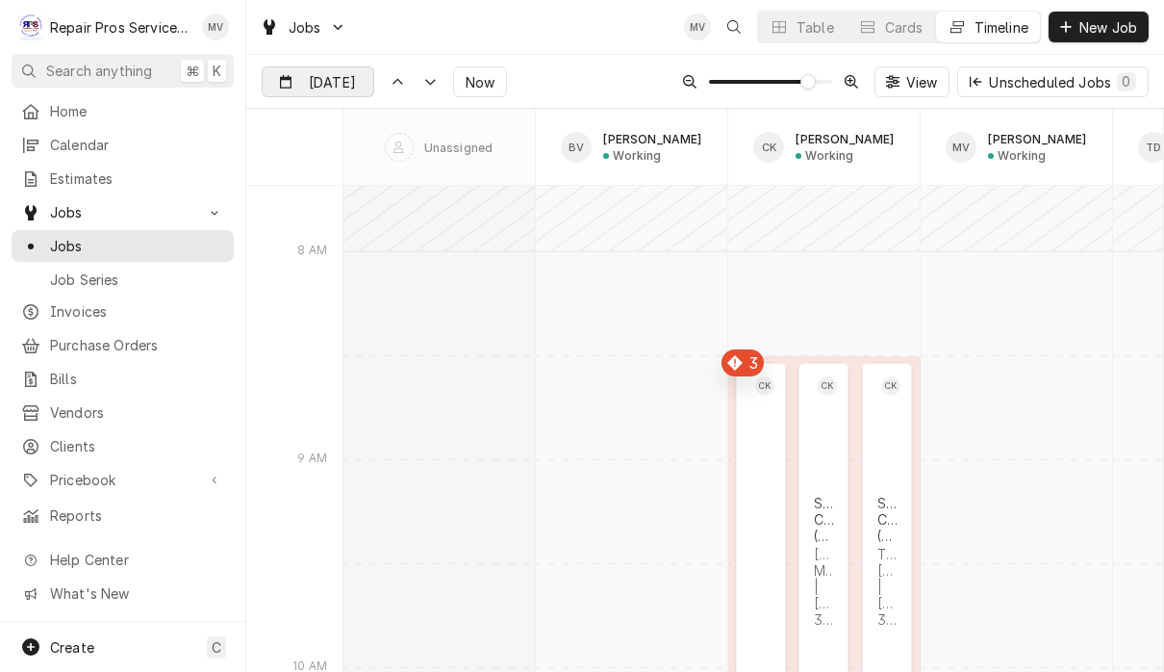
click at [350, 82] on div "Dynamic Content Wrapper" at bounding box center [359, 82] width 27 height 31
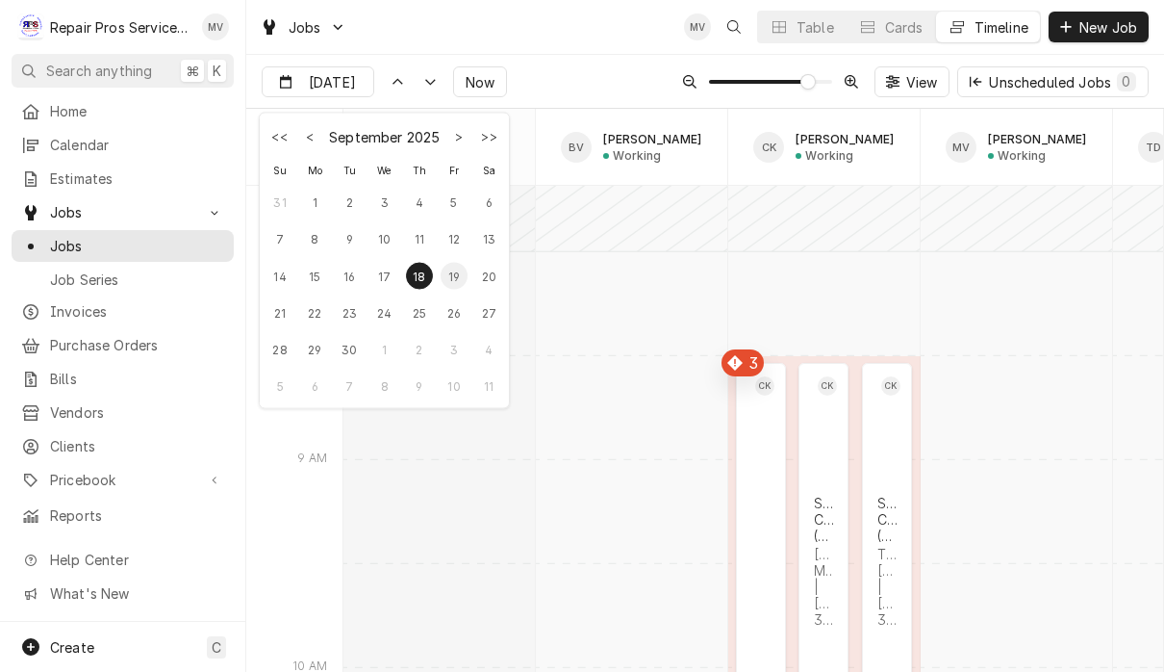
click at [446, 277] on div "19" at bounding box center [454, 275] width 27 height 27
type input "Sep 19"
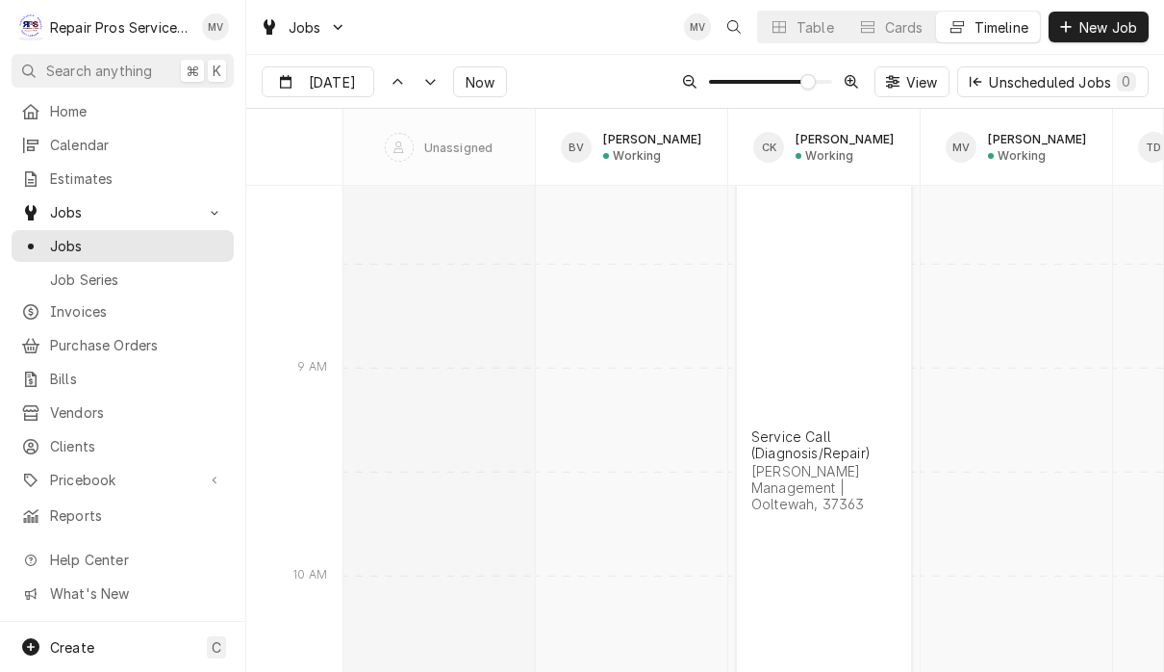
scroll to position [10388, 0]
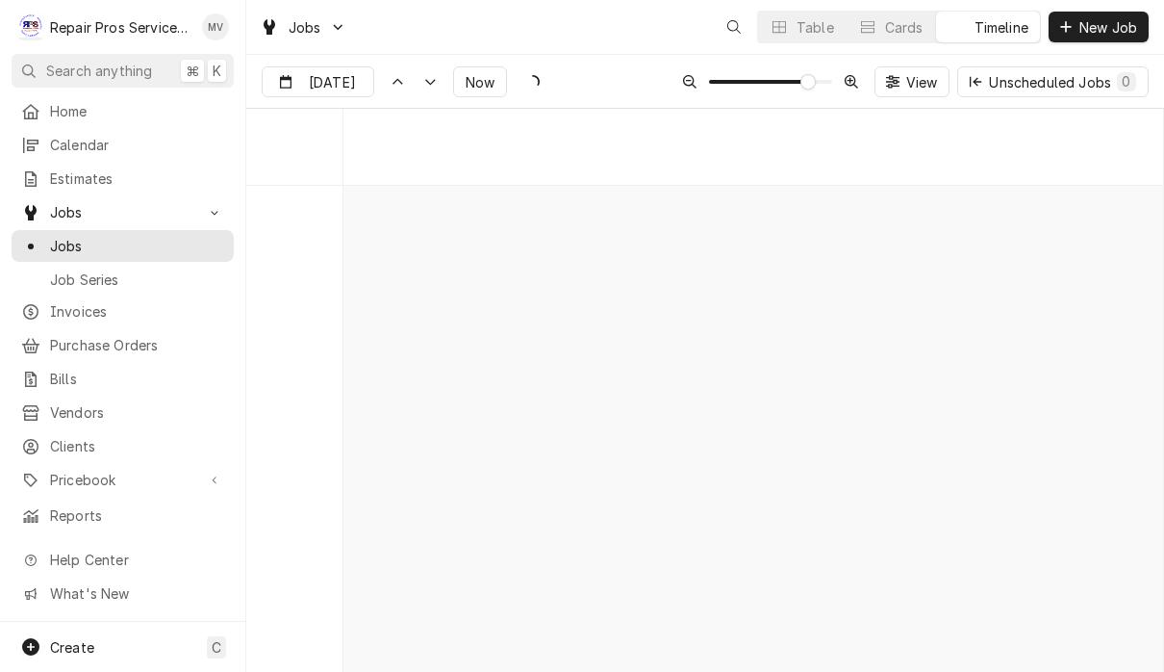
scroll to position [10440, 0]
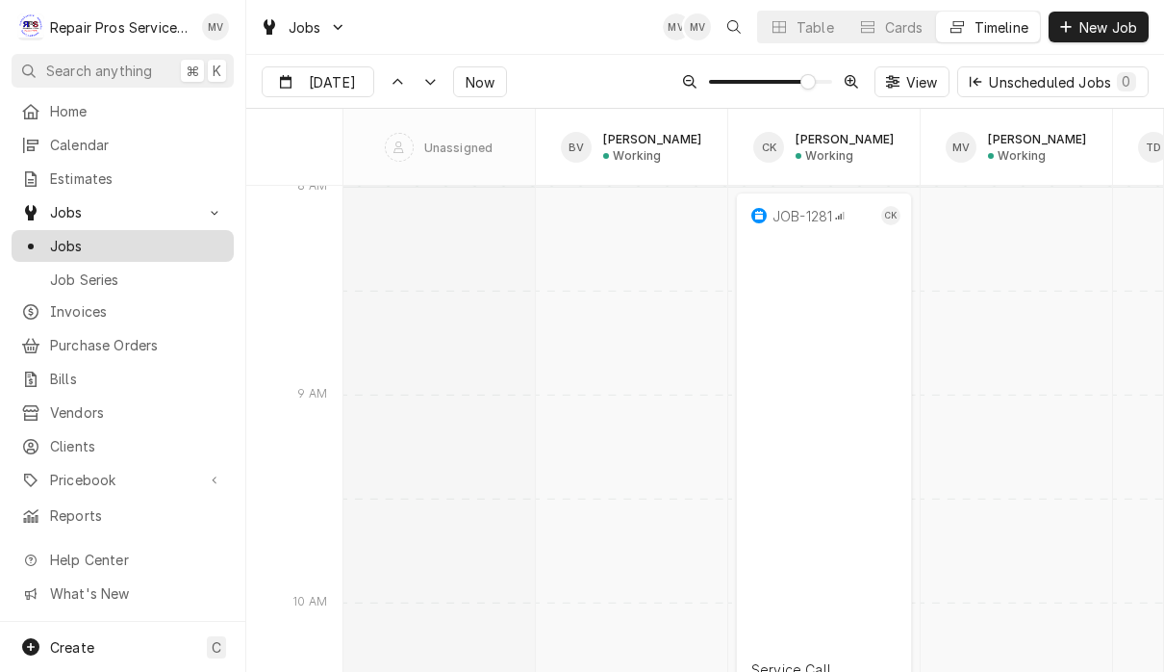
click at [83, 239] on span "Jobs" at bounding box center [137, 246] width 174 height 20
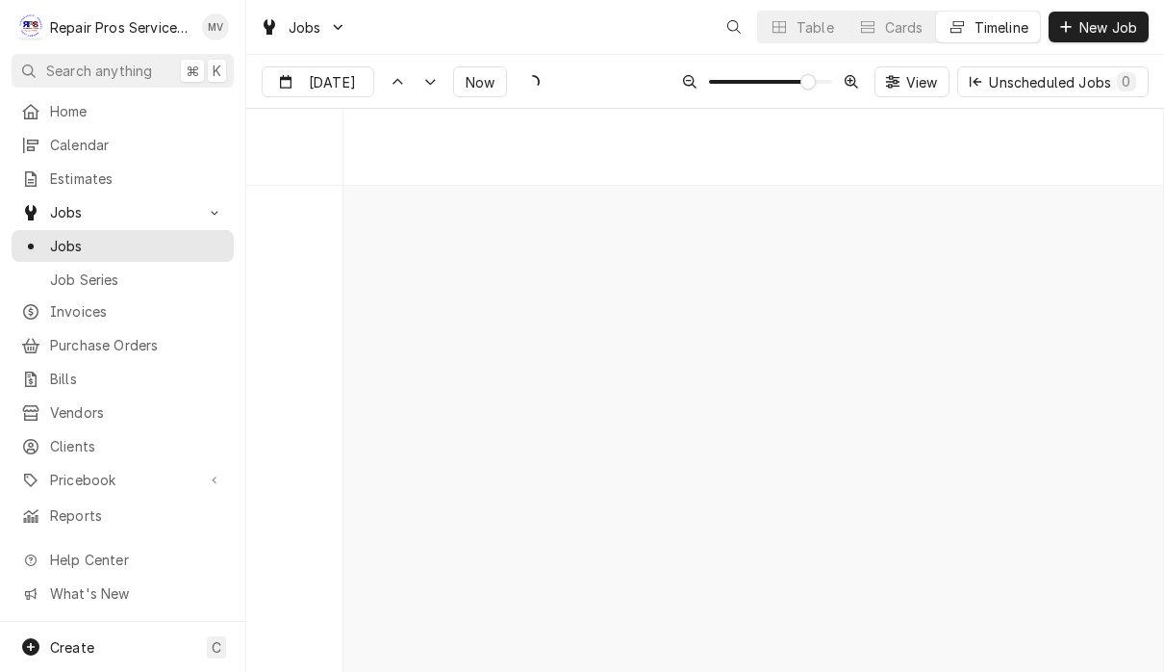
scroll to position [10440, 0]
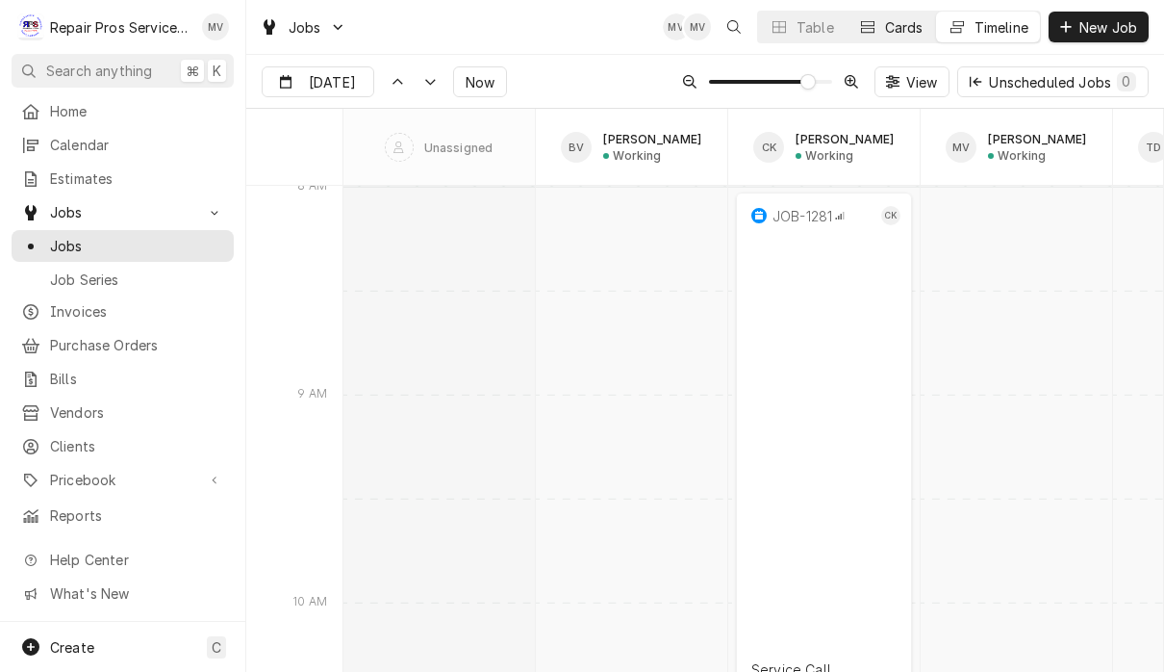
click at [873, 34] on div "Dynamic Content Wrapper" at bounding box center [867, 26] width 19 height 19
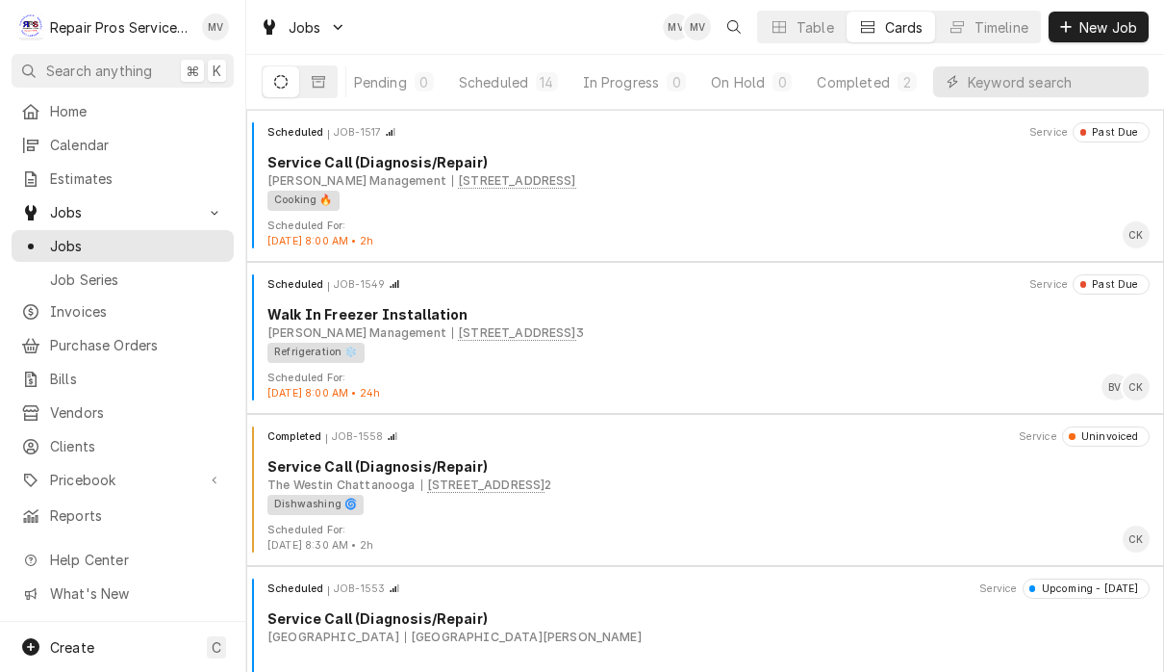
scroll to position [0, 119]
click at [860, 89] on div "Completed" at bounding box center [854, 82] width 72 height 20
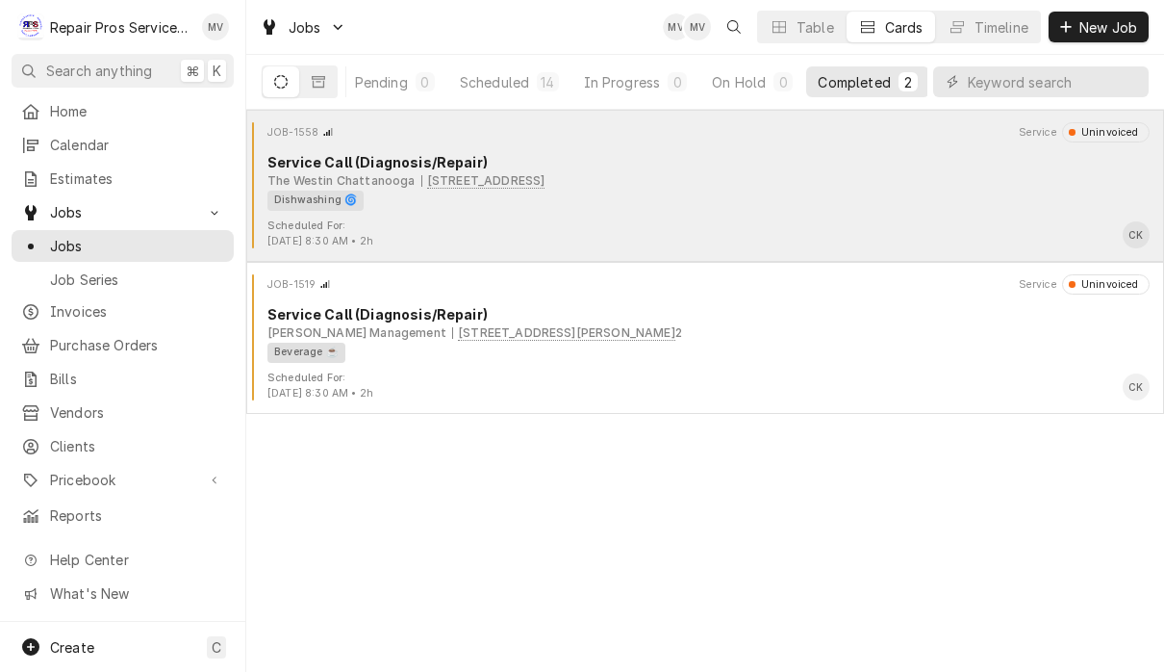
click at [856, 190] on div "Dishwashing 🌀" at bounding box center [701, 200] width 869 height 20
